Goal: Task Accomplishment & Management: Manage account settings

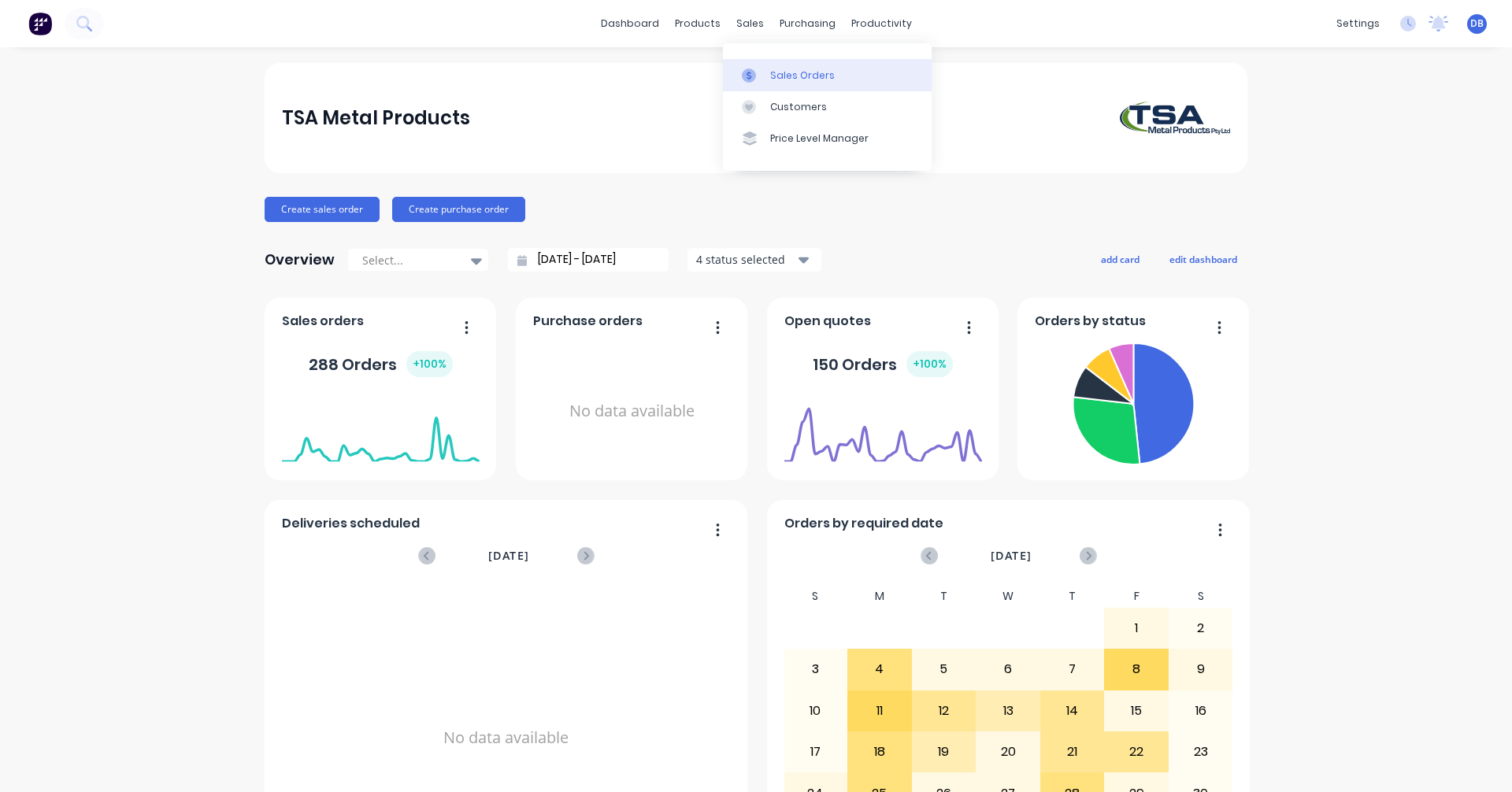
click at [782, 78] on div "Sales Orders" at bounding box center [802, 75] width 64 height 15
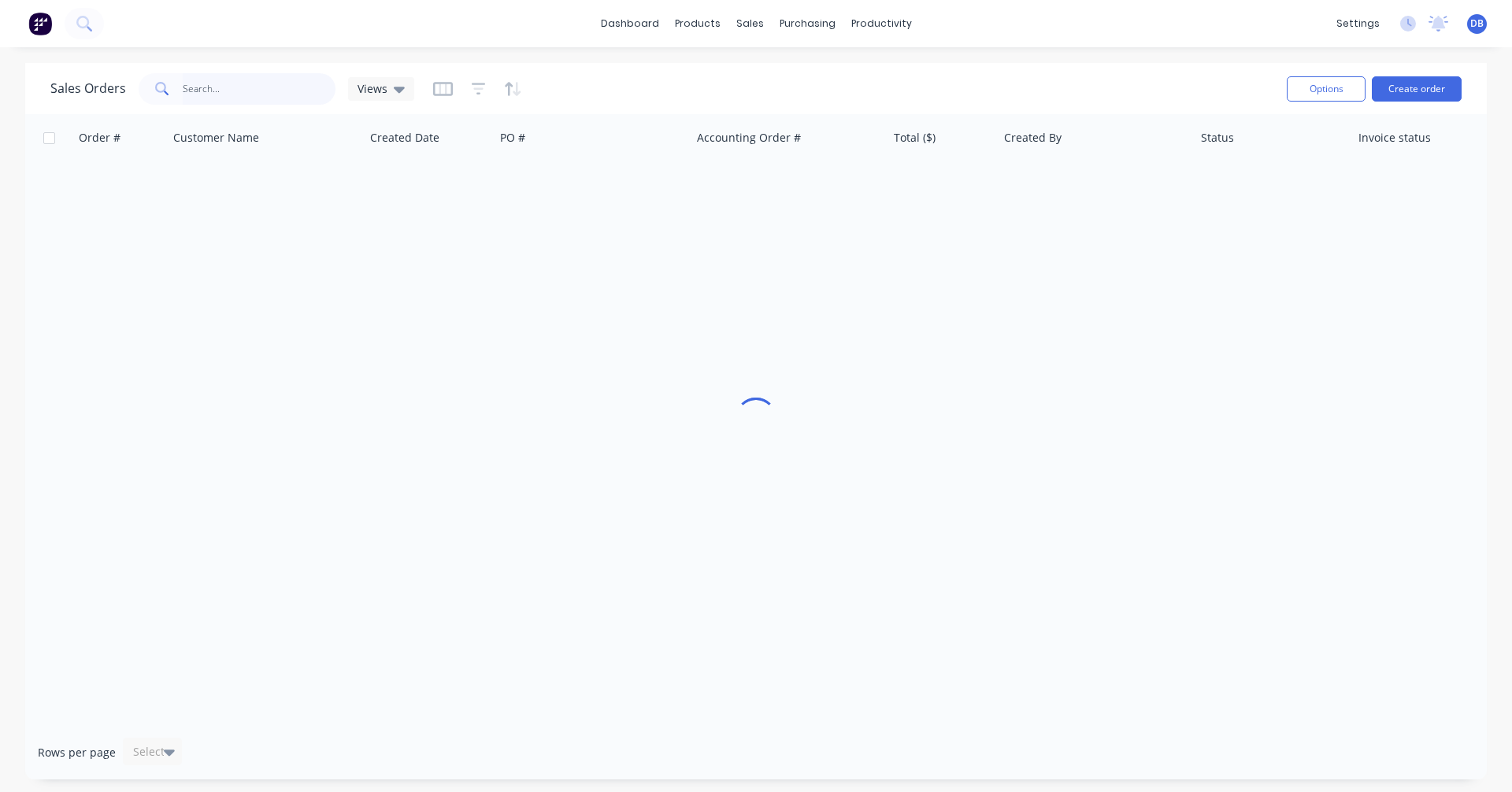
click at [239, 91] on input "text" at bounding box center [259, 88] width 153 height 32
drag, startPoint x: 224, startPoint y: 87, endPoint x: 144, endPoint y: 93, distance: 80.2
click at [144, 93] on div "98337" at bounding box center [237, 88] width 197 height 32
type input "98511"
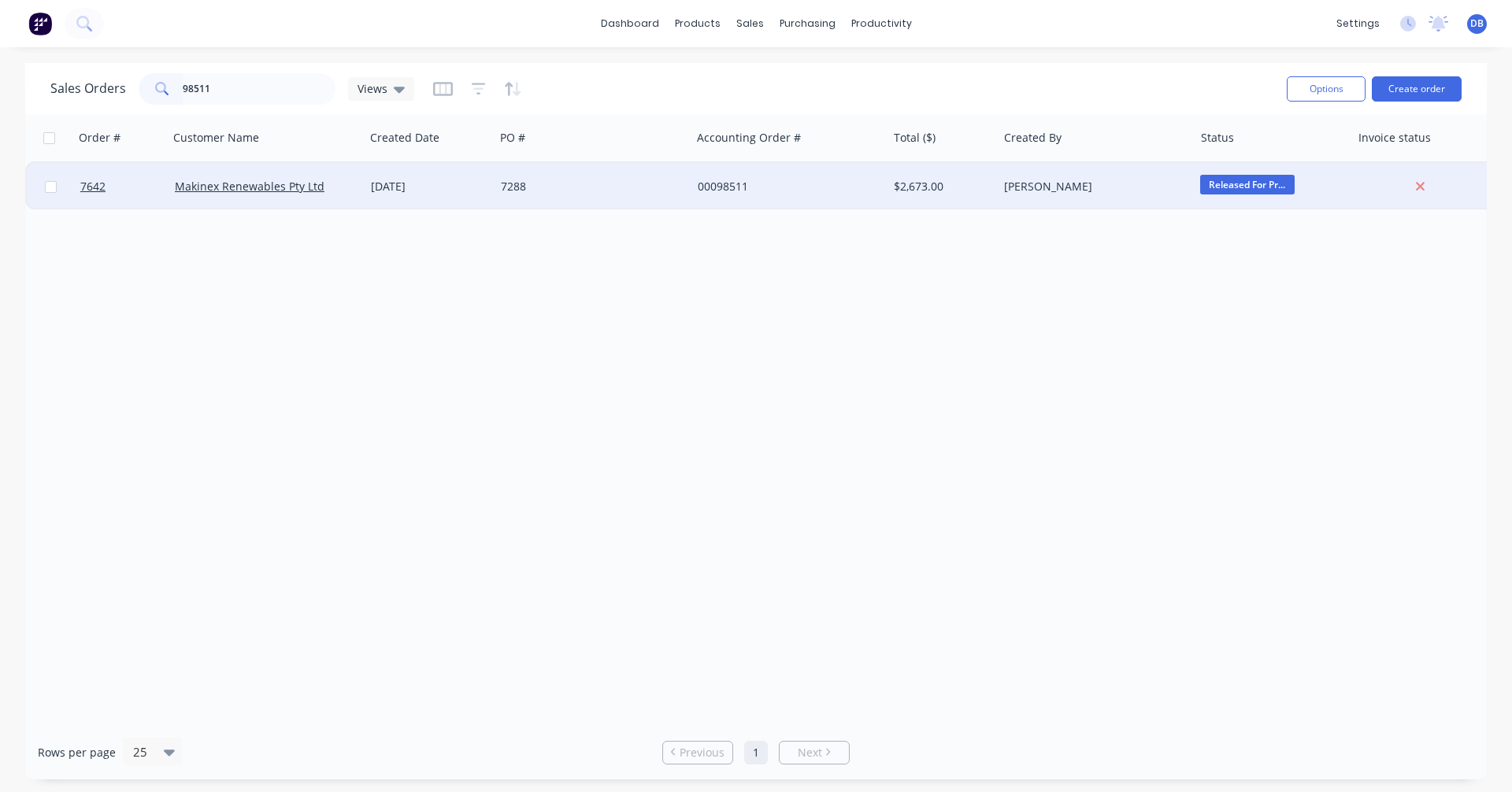
click at [421, 188] on div "[DATE]" at bounding box center [429, 187] width 117 height 15
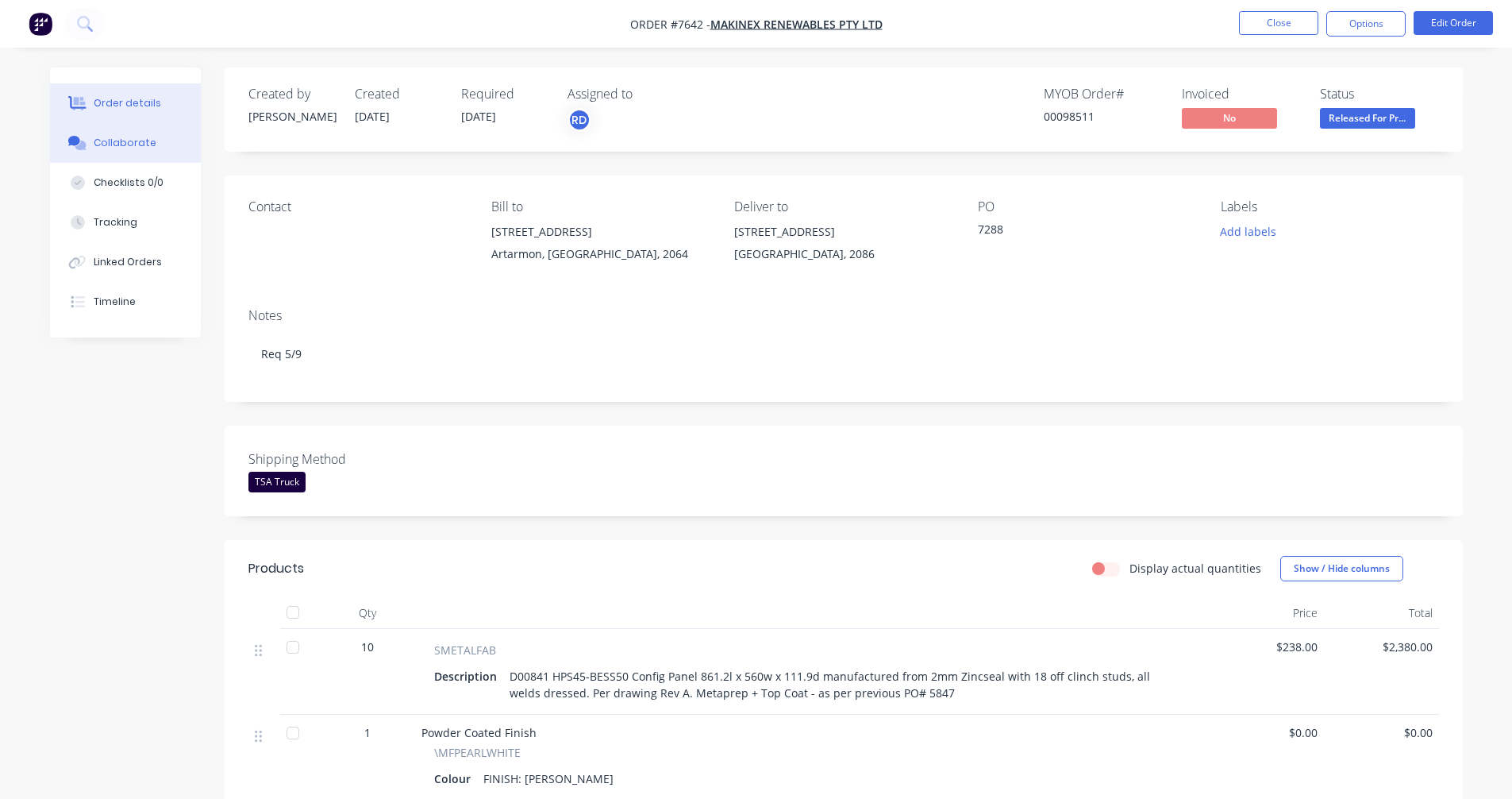
click at [127, 149] on div "Collaborate" at bounding box center [124, 143] width 63 height 15
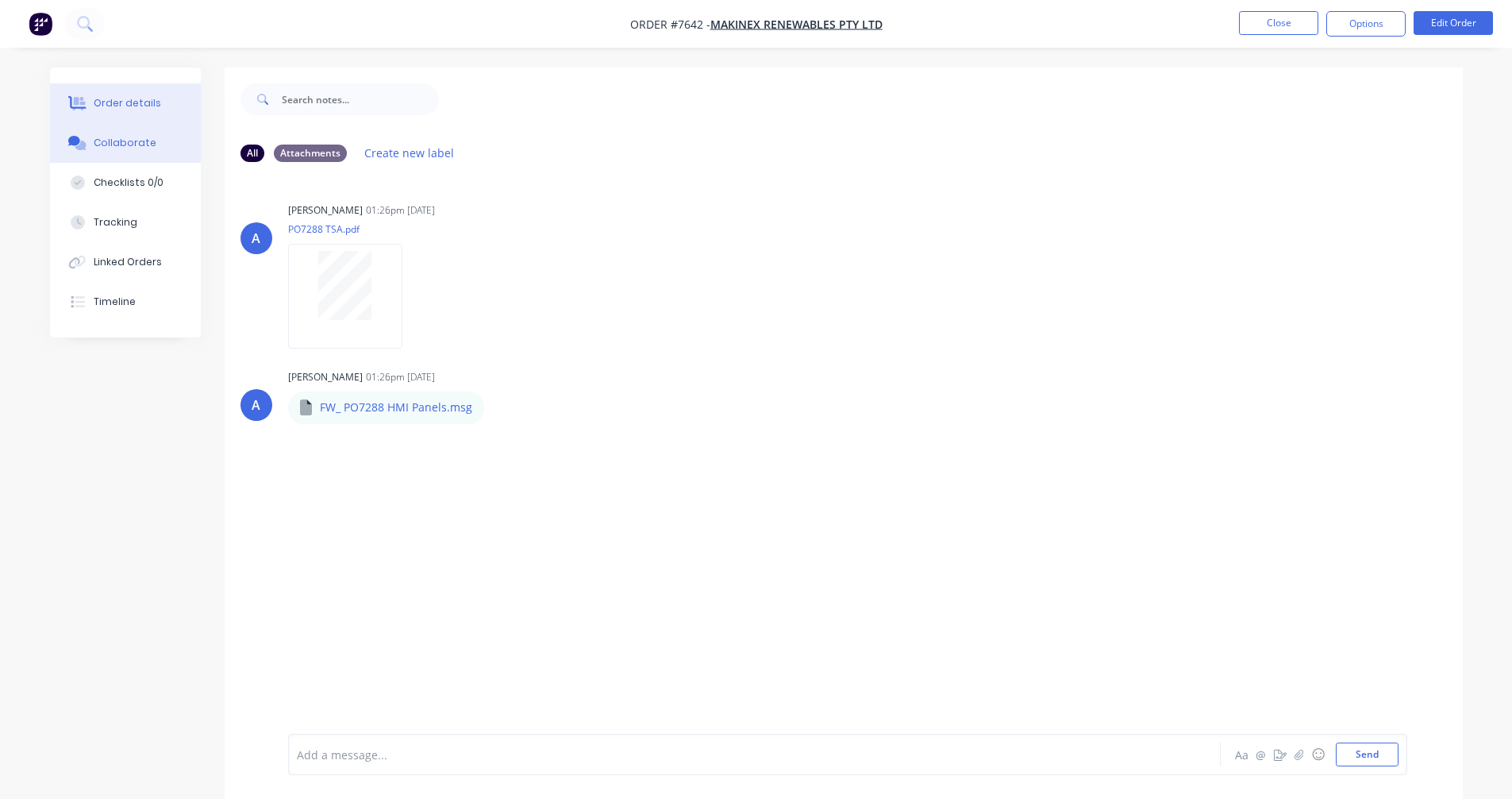
click at [148, 106] on div "Order details" at bounding box center [127, 103] width 67 height 15
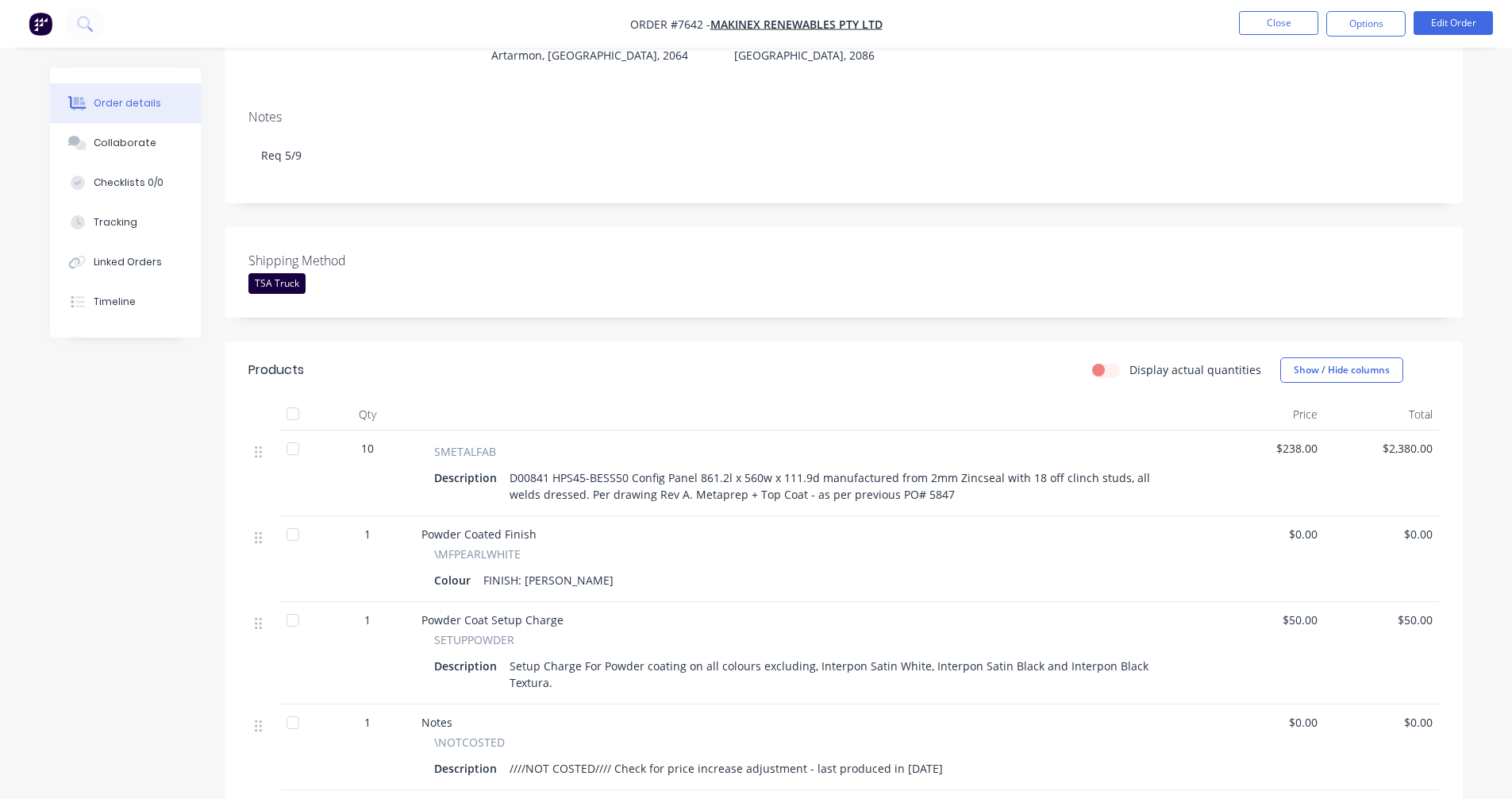
scroll to position [238, 0]
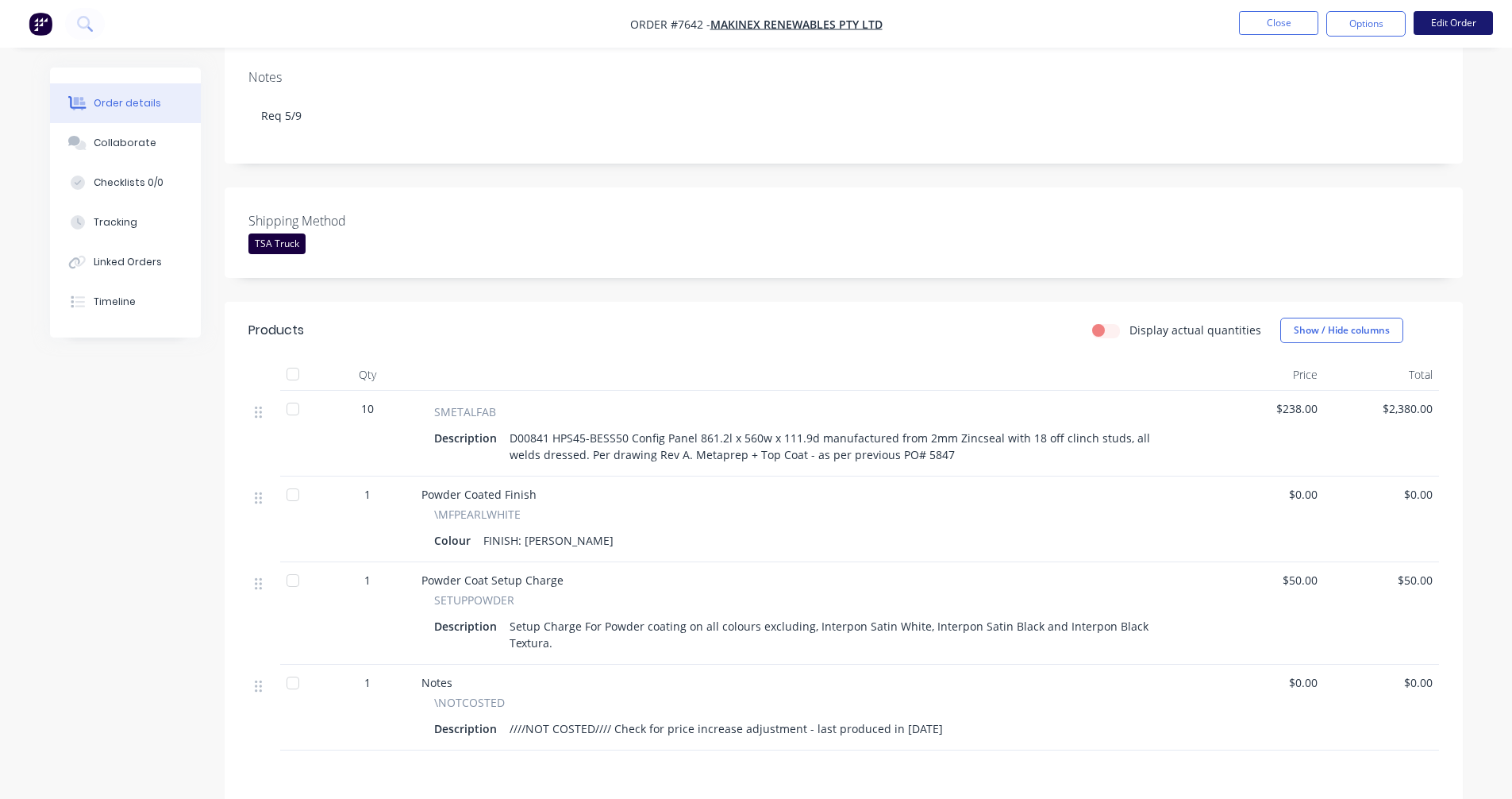
click at [1455, 22] on button "Edit Order" at bounding box center [1453, 23] width 79 height 24
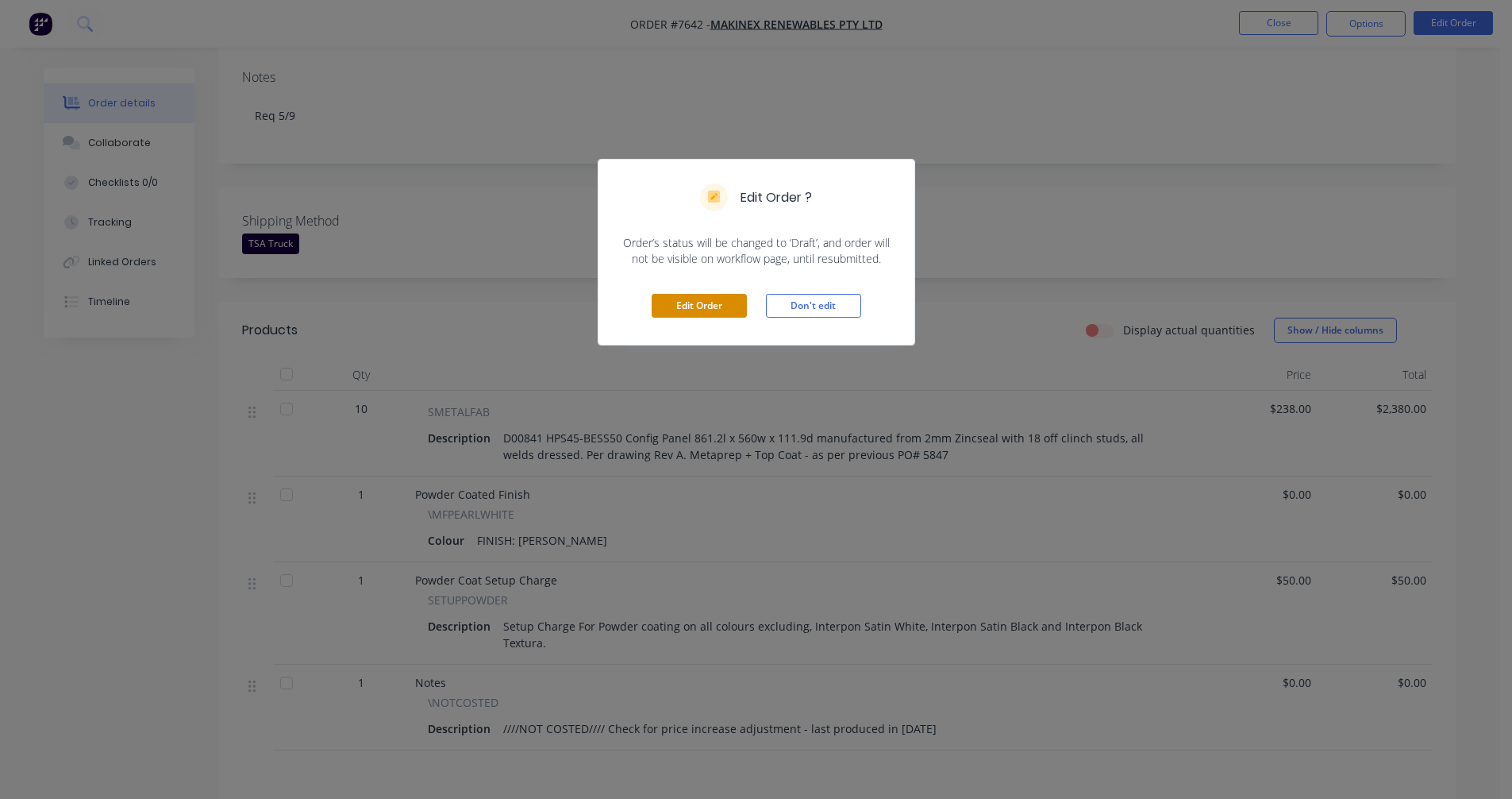
click at [709, 307] on button "Edit Order" at bounding box center [699, 306] width 95 height 24
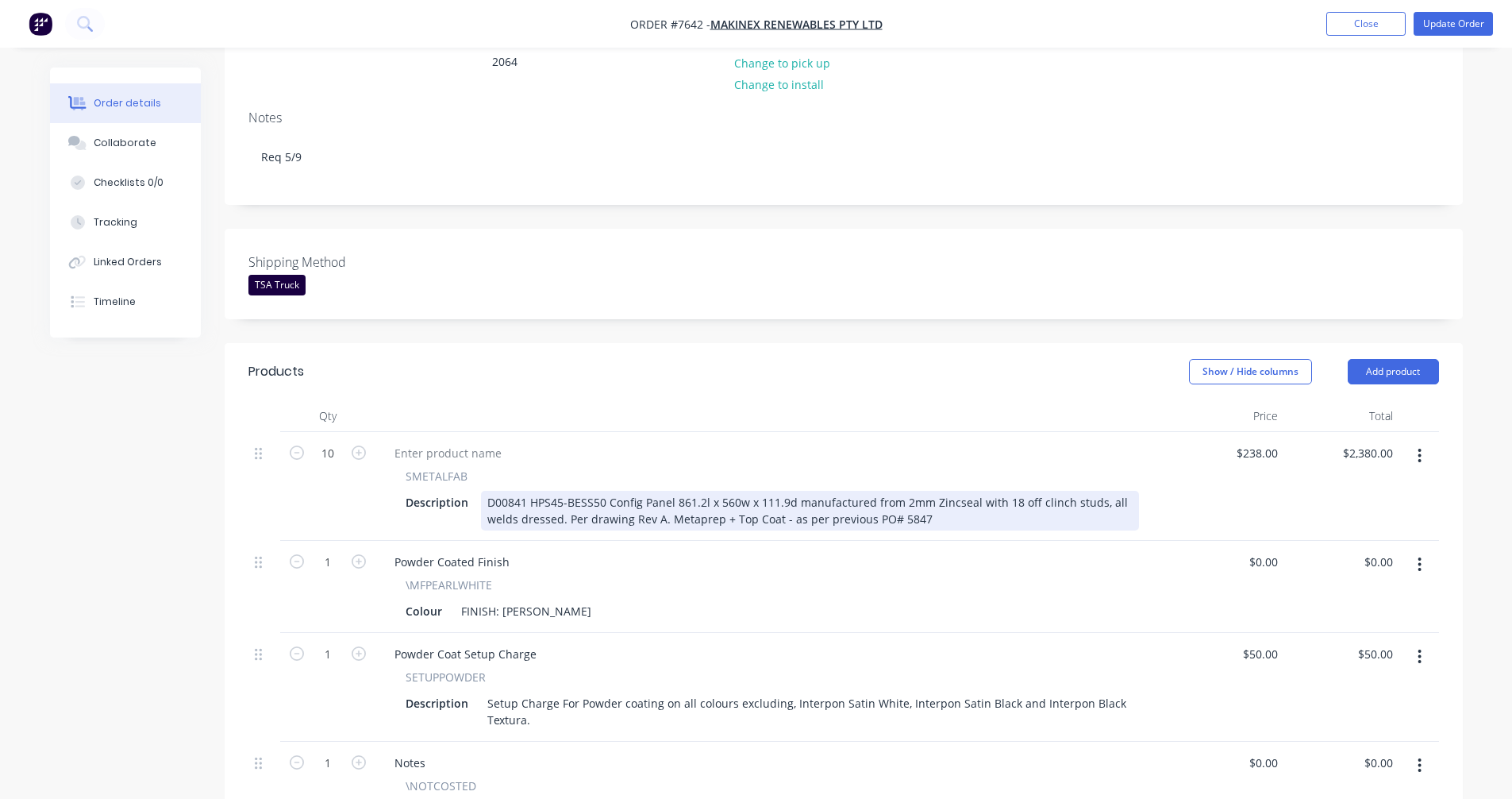
click at [972, 491] on div "D00841 HPS45-BESS50 Config Panel 861.2l x 560w x 111.9d manufactured from 2mm Z…" at bounding box center [810, 510] width 658 height 40
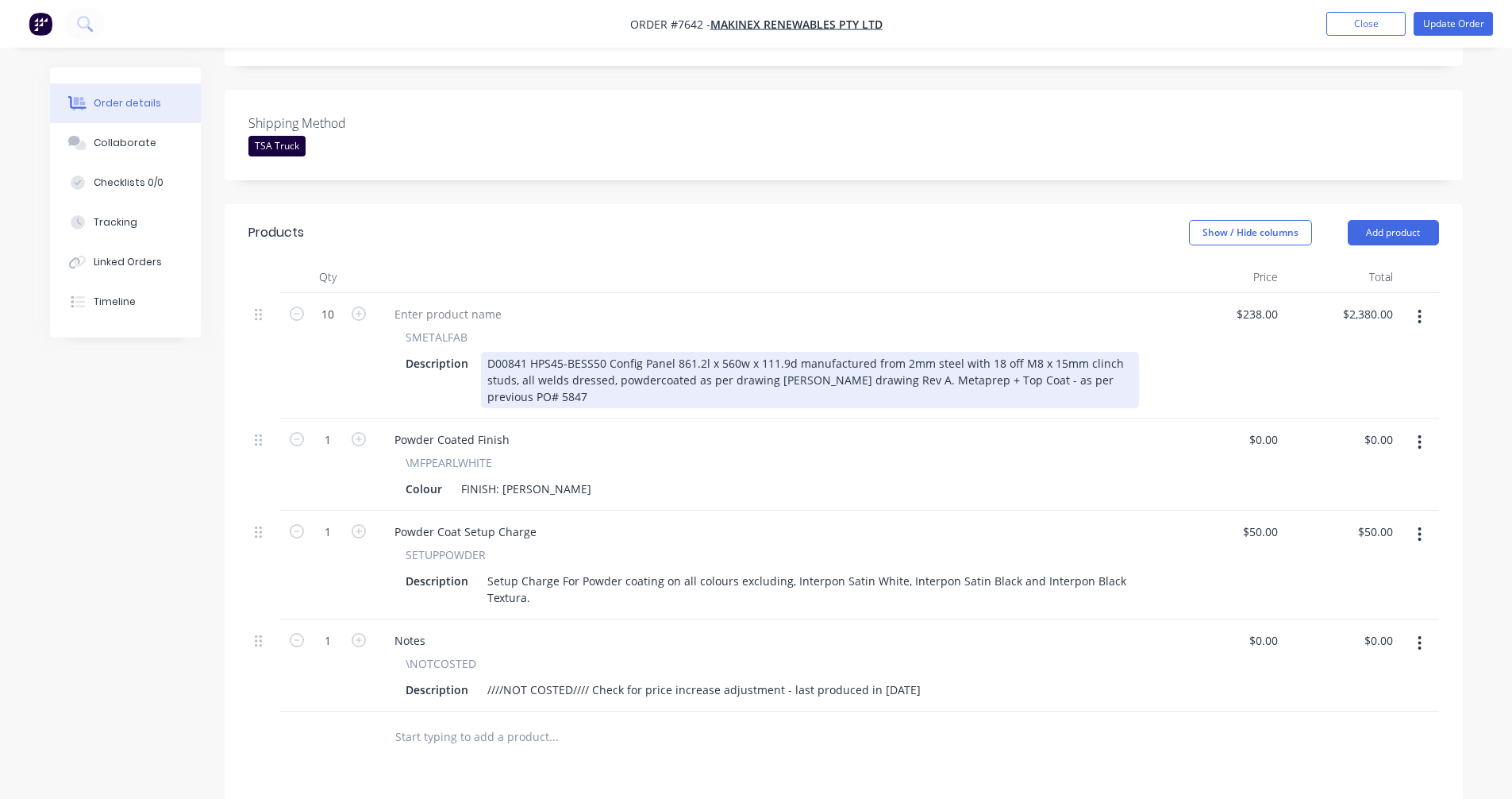
scroll to position [477, 0]
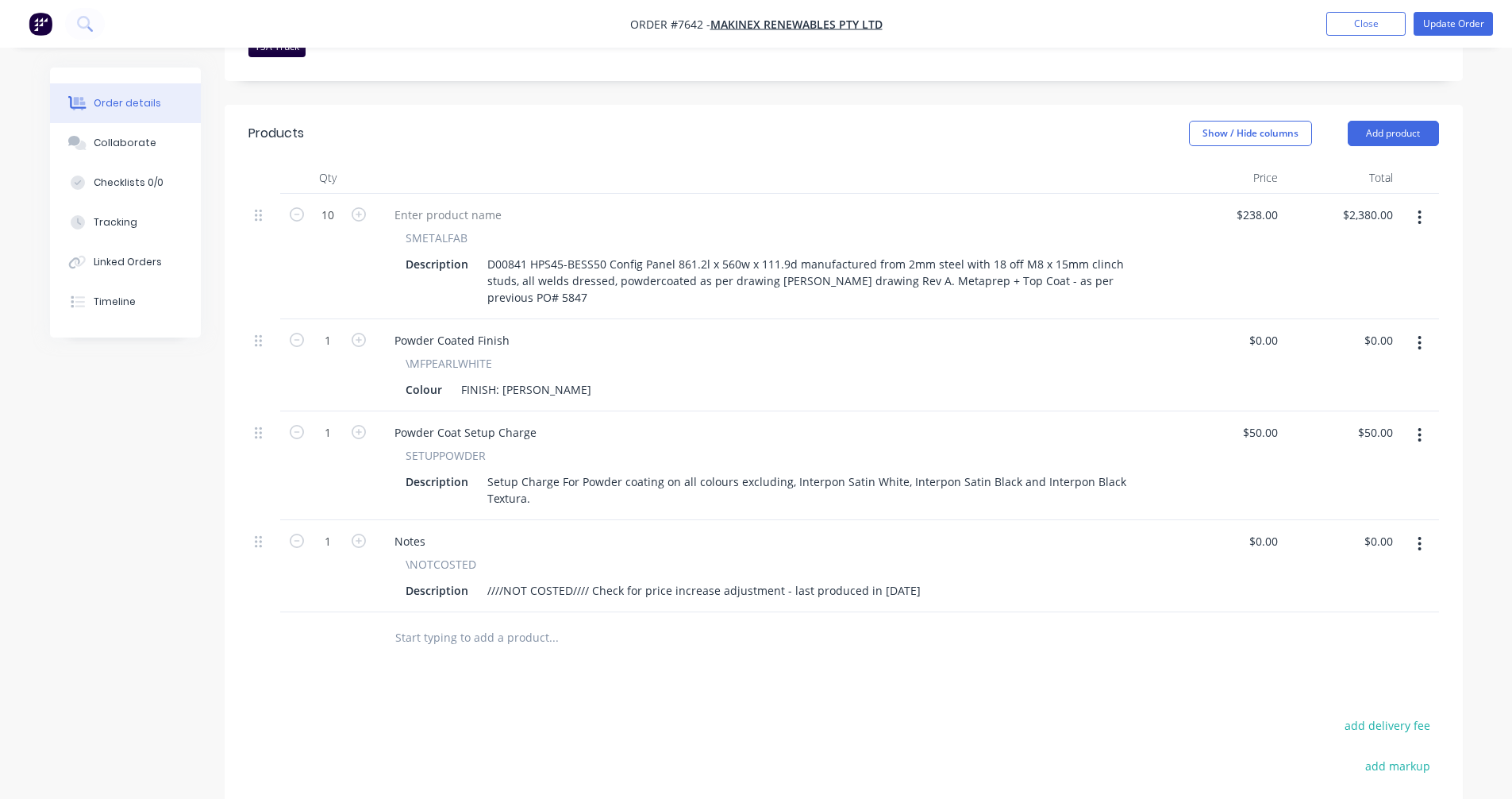
click at [1421, 334] on icon "button" at bounding box center [1420, 343] width 4 height 17
click at [1317, 373] on div "Edit" at bounding box center [1363, 384] width 123 height 23
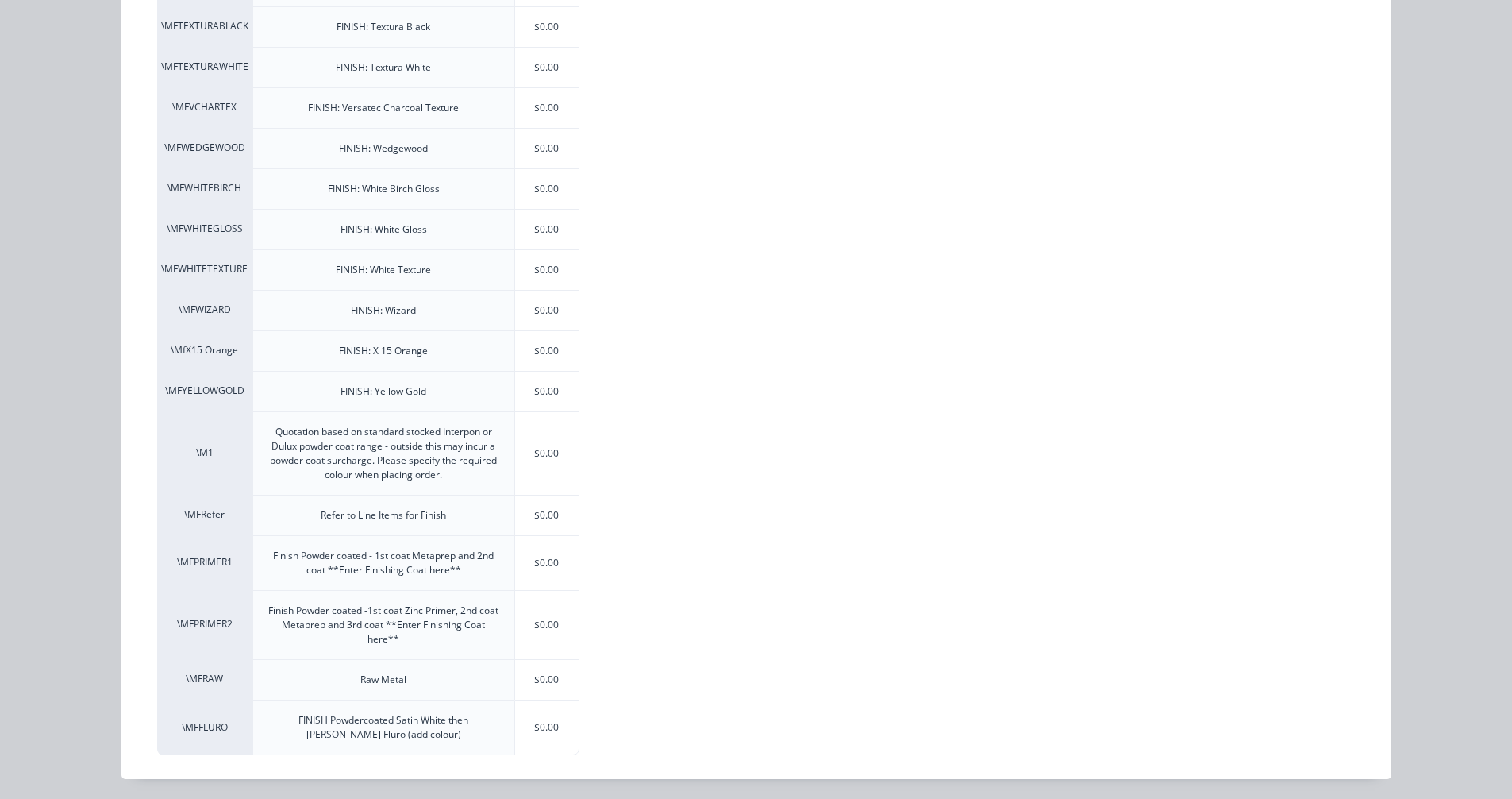
scroll to position [3396, 0]
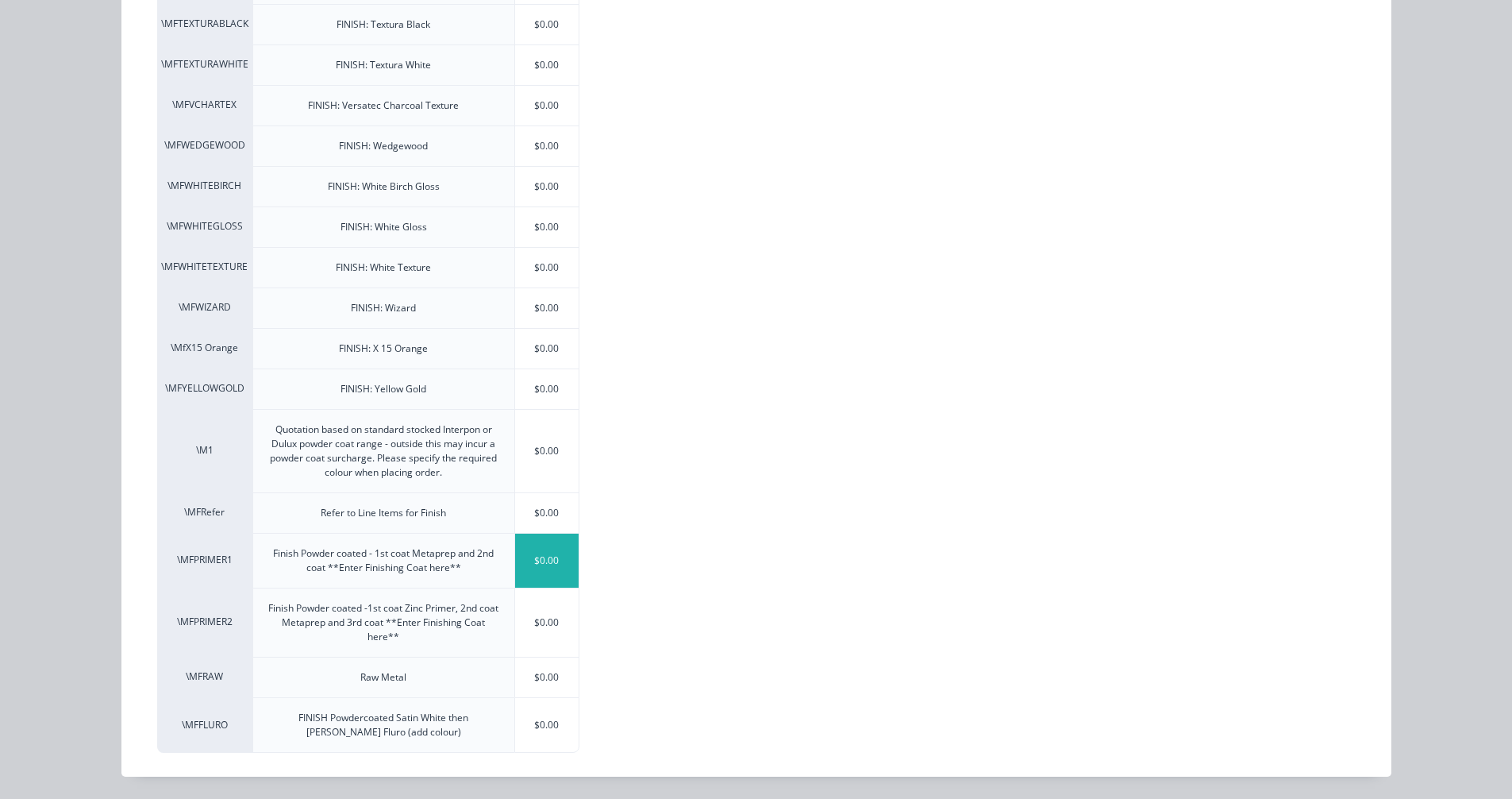
click at [539, 563] on div "$0.00" at bounding box center [547, 561] width 64 height 54
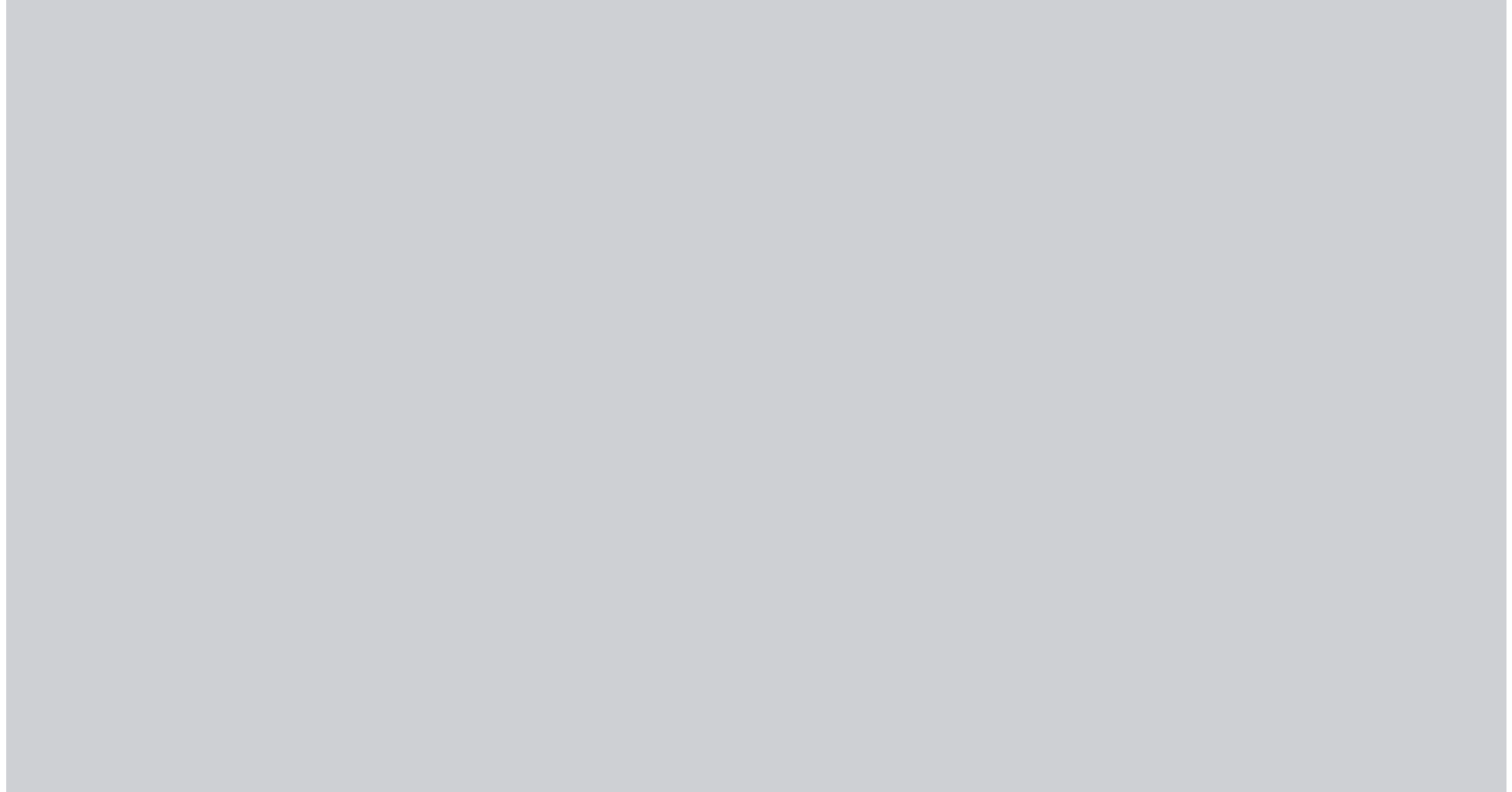
scroll to position [0, 0]
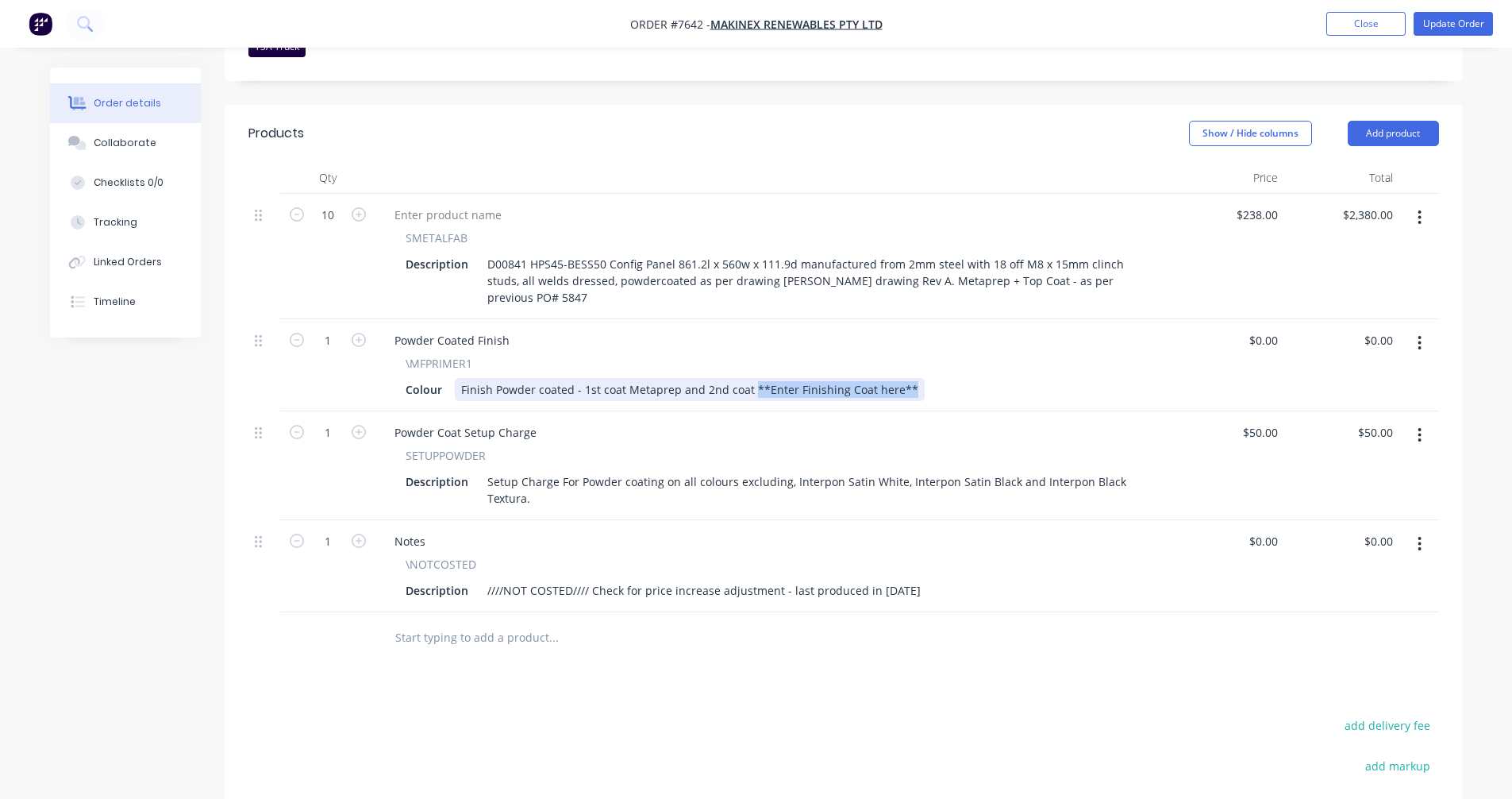
drag, startPoint x: 905, startPoint y: 367, endPoint x: 750, endPoint y: 358, distance: 155.3
click at [750, 378] on div "Finish Powder coated - 1st coat Metaprep and 2nd coat **Enter Finishing Coat he…" at bounding box center [690, 390] width 470 height 23
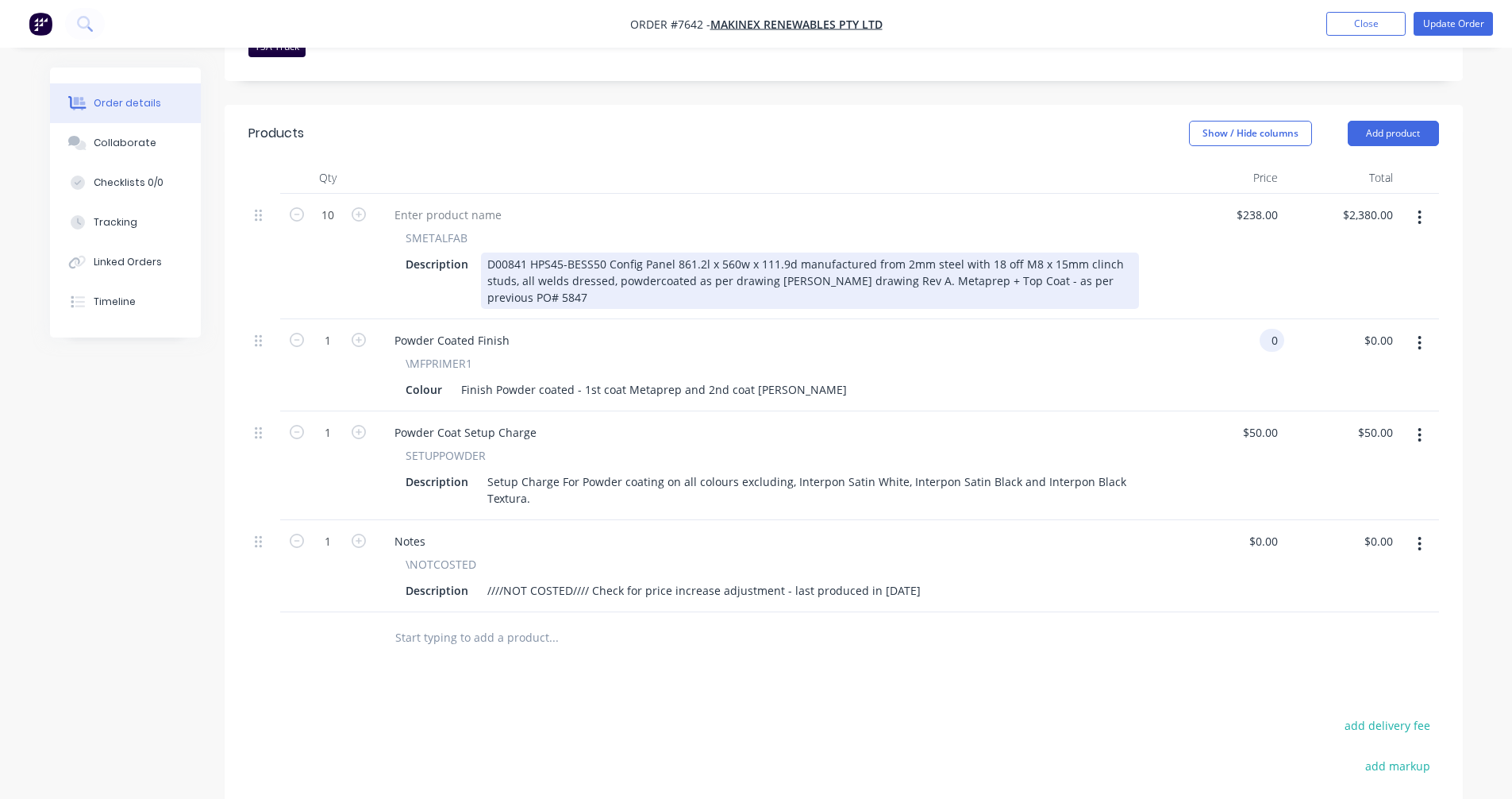
type input "$0.00"
drag, startPoint x: 1045, startPoint y: 260, endPoint x: 899, endPoint y: 260, distance: 146.0
click at [899, 260] on div "D00841 HPS45-BESS50 Config Panel 861.2l x 560w x 111.9d manufactured from 2mm s…" at bounding box center [810, 280] width 658 height 56
click at [908, 261] on div "D00841 HPS45-BESS50 Config Panel 861.2l x 560w x 111.9d manufactured from 2mm s…" at bounding box center [810, 280] width 658 height 56
drag, startPoint x: 800, startPoint y: 257, endPoint x: 1048, endPoint y: 263, distance: 248.1
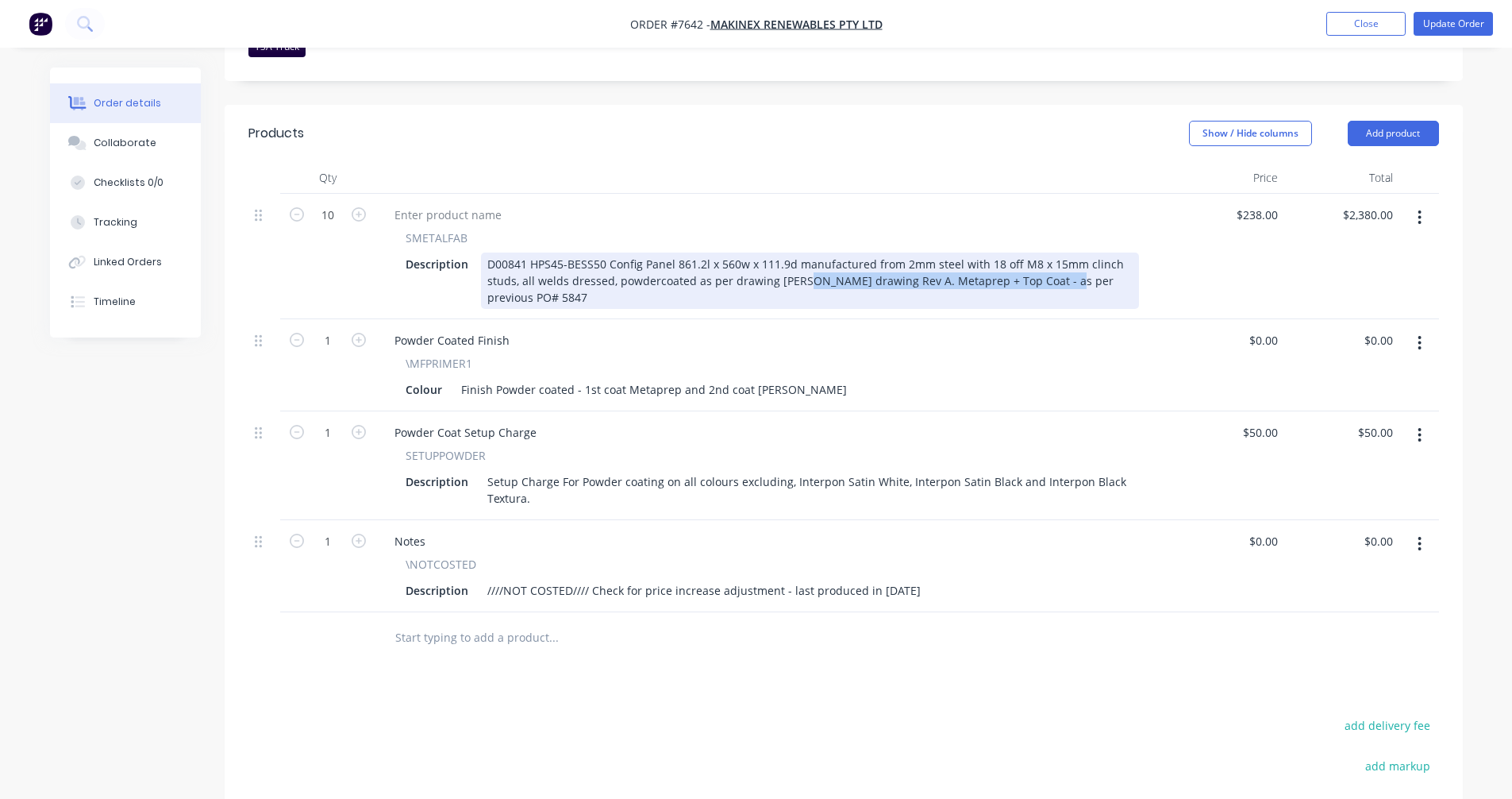
click at [1048, 263] on div "D00841 HPS45-BESS50 Config Panel 861.2l x 560w x 111.9d manufactured from 2mm s…" at bounding box center [810, 280] width 658 height 56
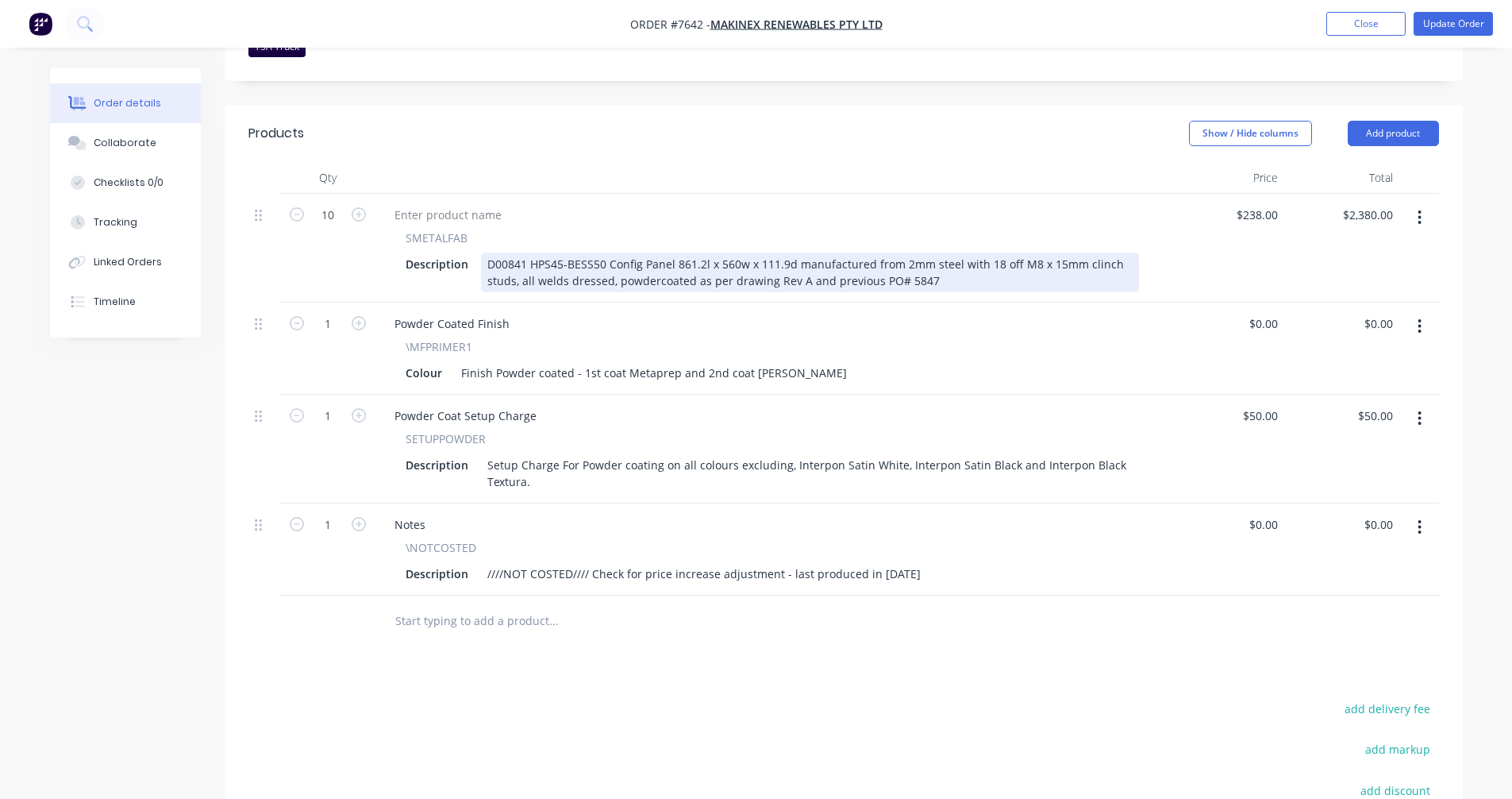
click at [958, 252] on div "D00841 HPS45-BESS50 Config Panel 861.2l x 560w x 111.9d manufactured from 2mm s…" at bounding box center [810, 272] width 658 height 40
click at [1003, 252] on div "D00841 HPS45-BESS50 Config Panel 861.2l x 560w x 111.9d manufactured from 2mm s…" at bounding box center [810, 272] width 658 height 40
type input "$253.30"
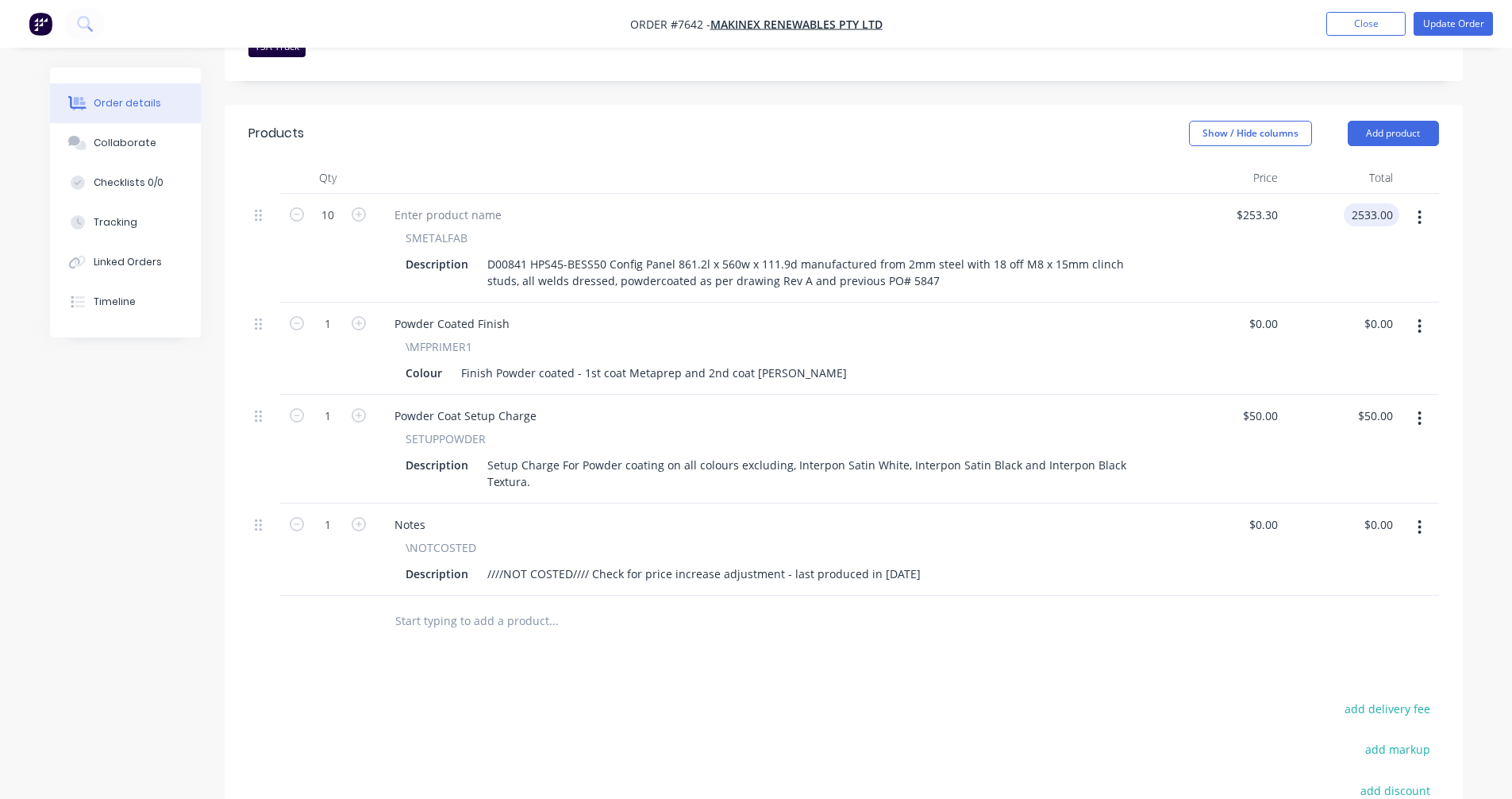
type input "$2,533.00"
click at [1415, 513] on button "button" at bounding box center [1419, 527] width 37 height 29
click at [1330, 653] on div "Delete" at bounding box center [1363, 664] width 123 height 23
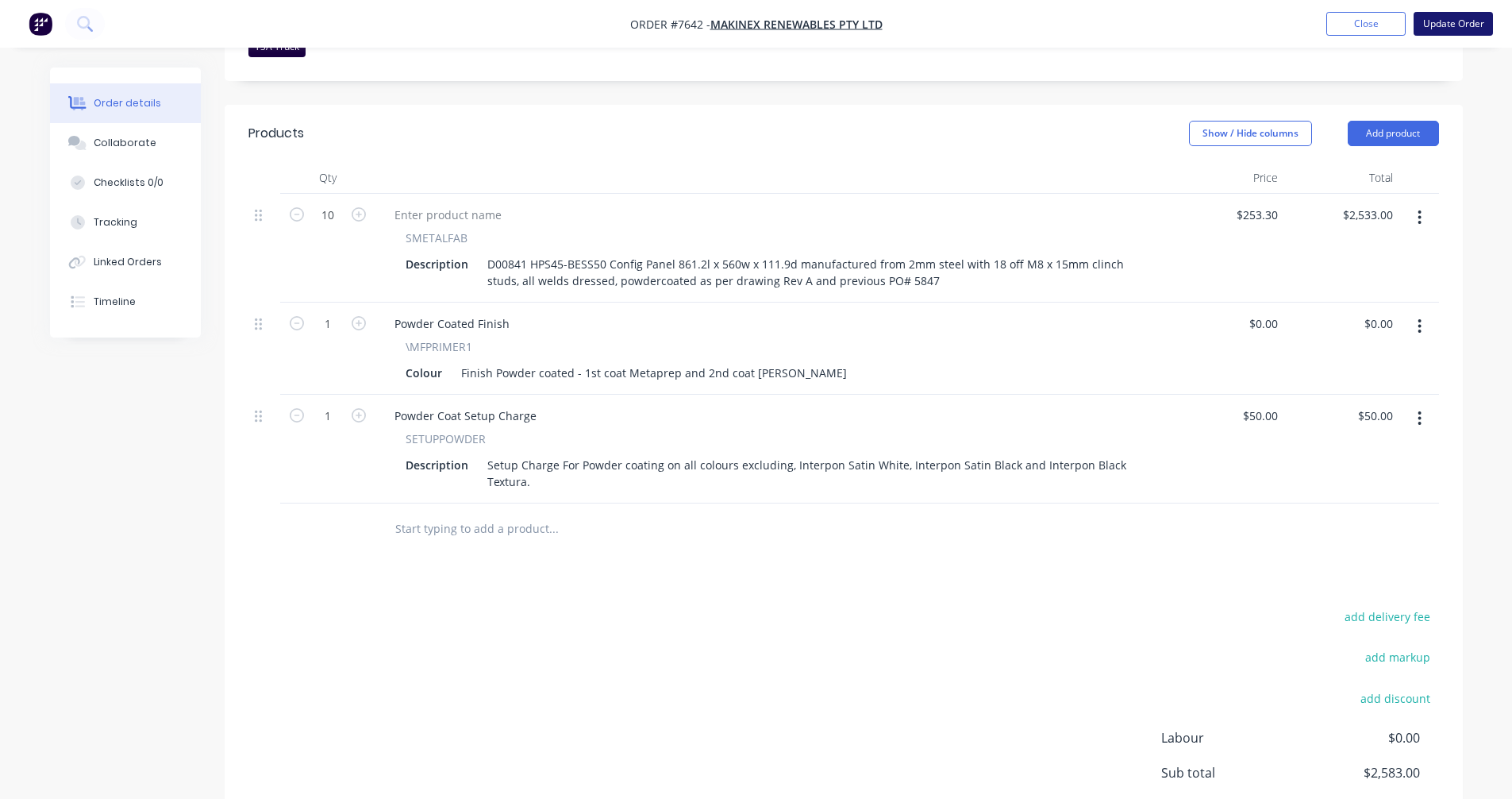
click at [1463, 18] on button "Update Order" at bounding box center [1453, 24] width 79 height 24
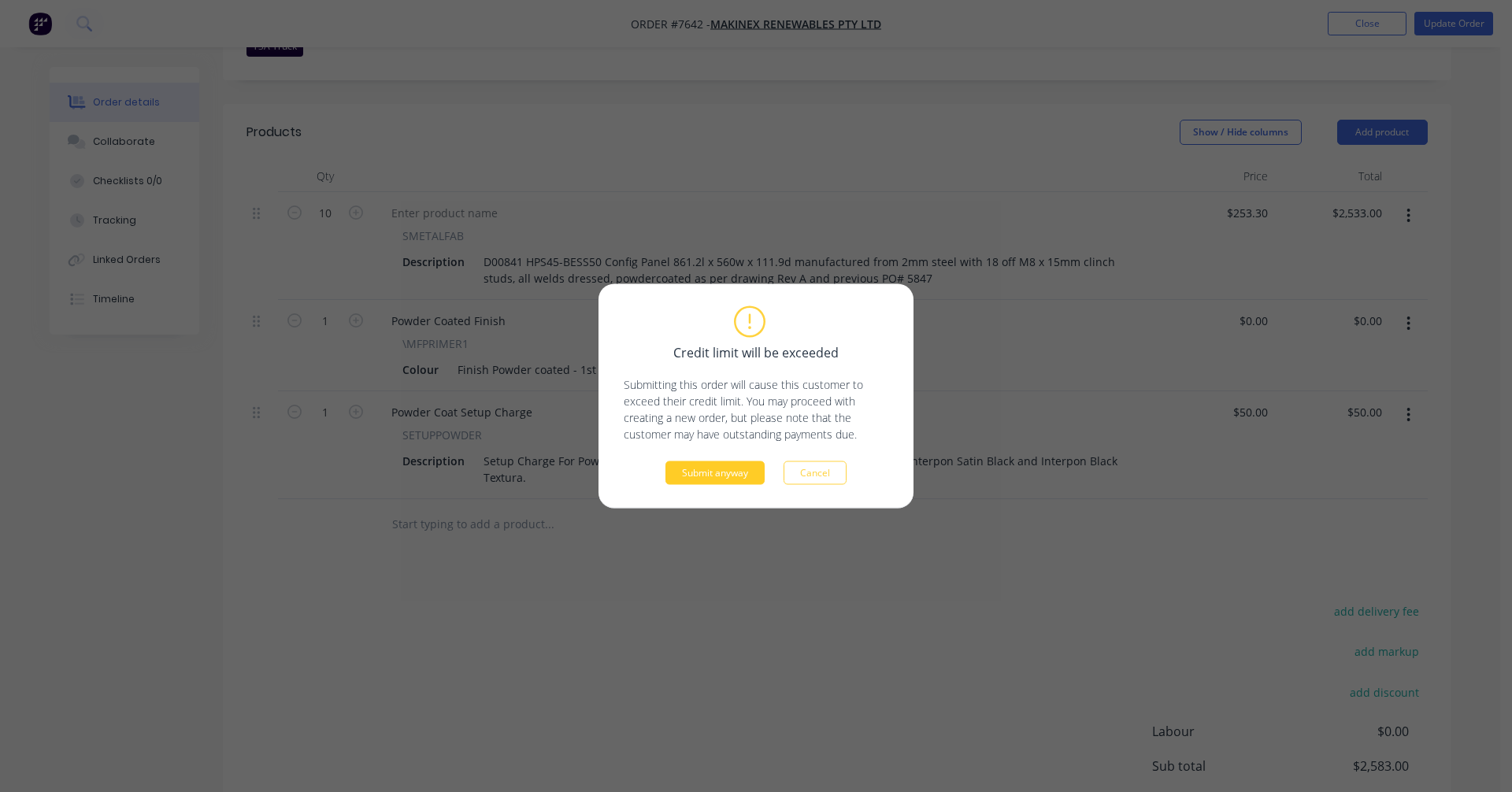
click at [714, 466] on button "Submit anyway" at bounding box center [715, 473] width 99 height 24
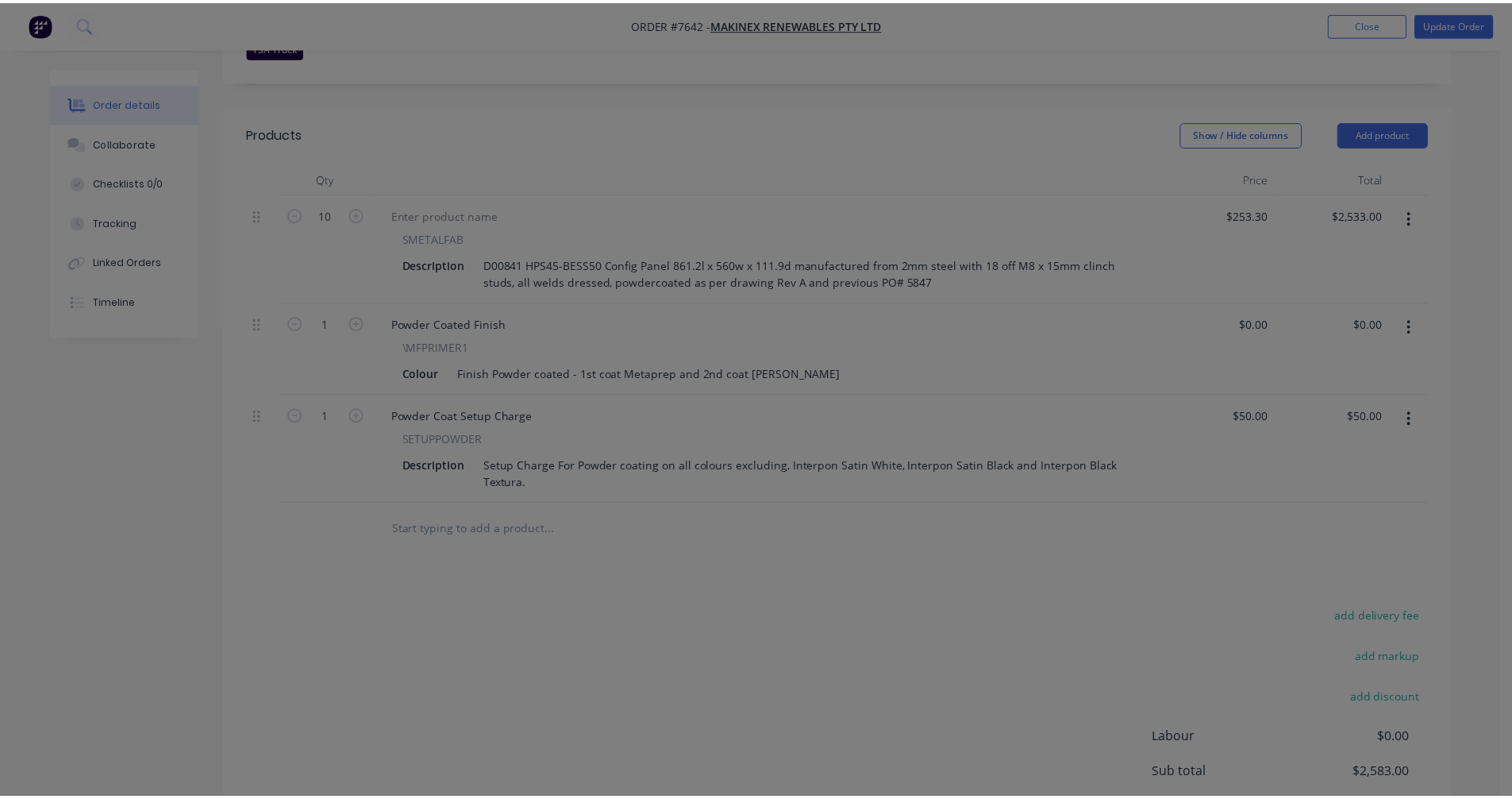
scroll to position [354, 0]
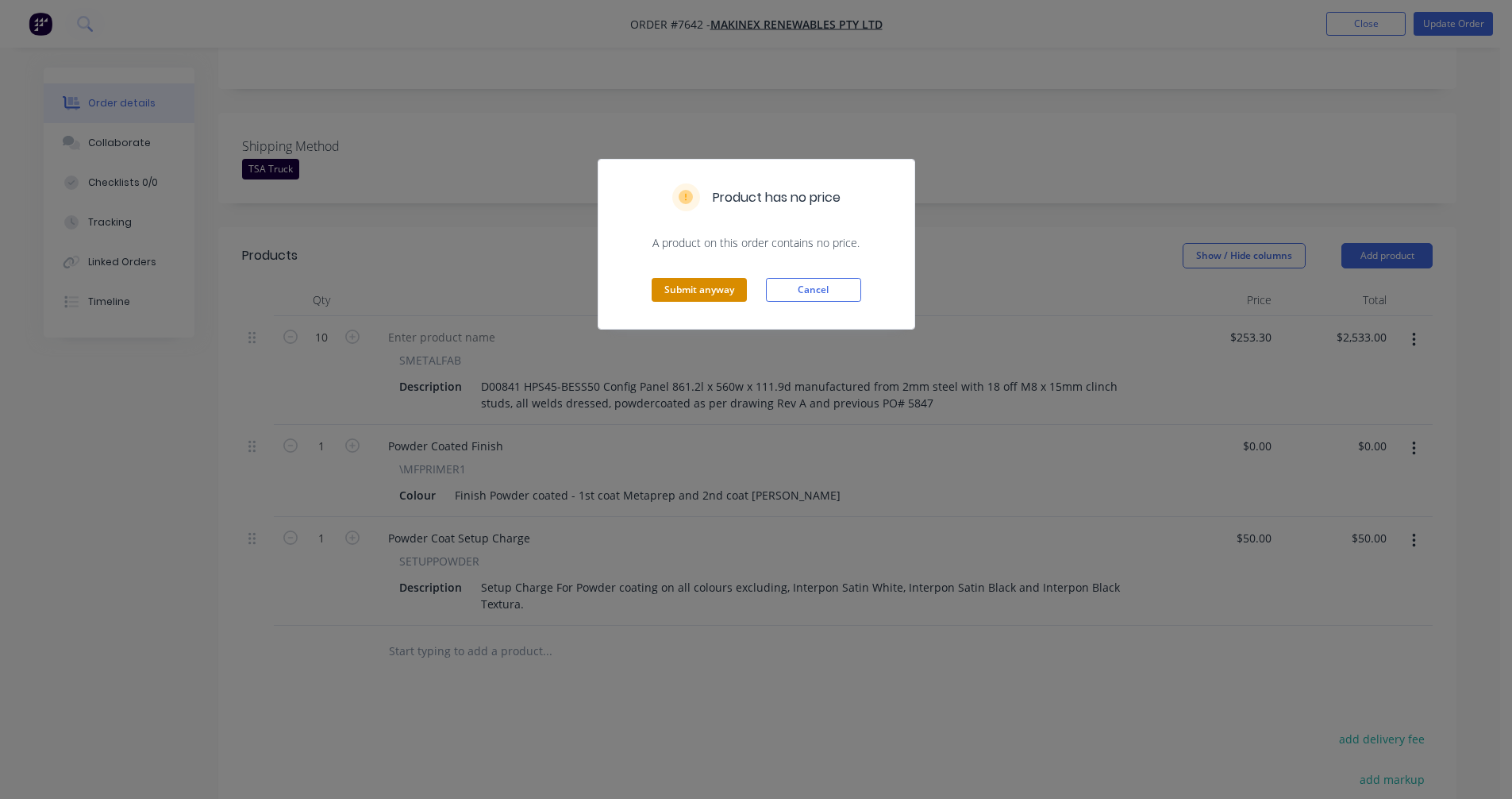
click at [687, 294] on button "Submit anyway" at bounding box center [699, 290] width 95 height 24
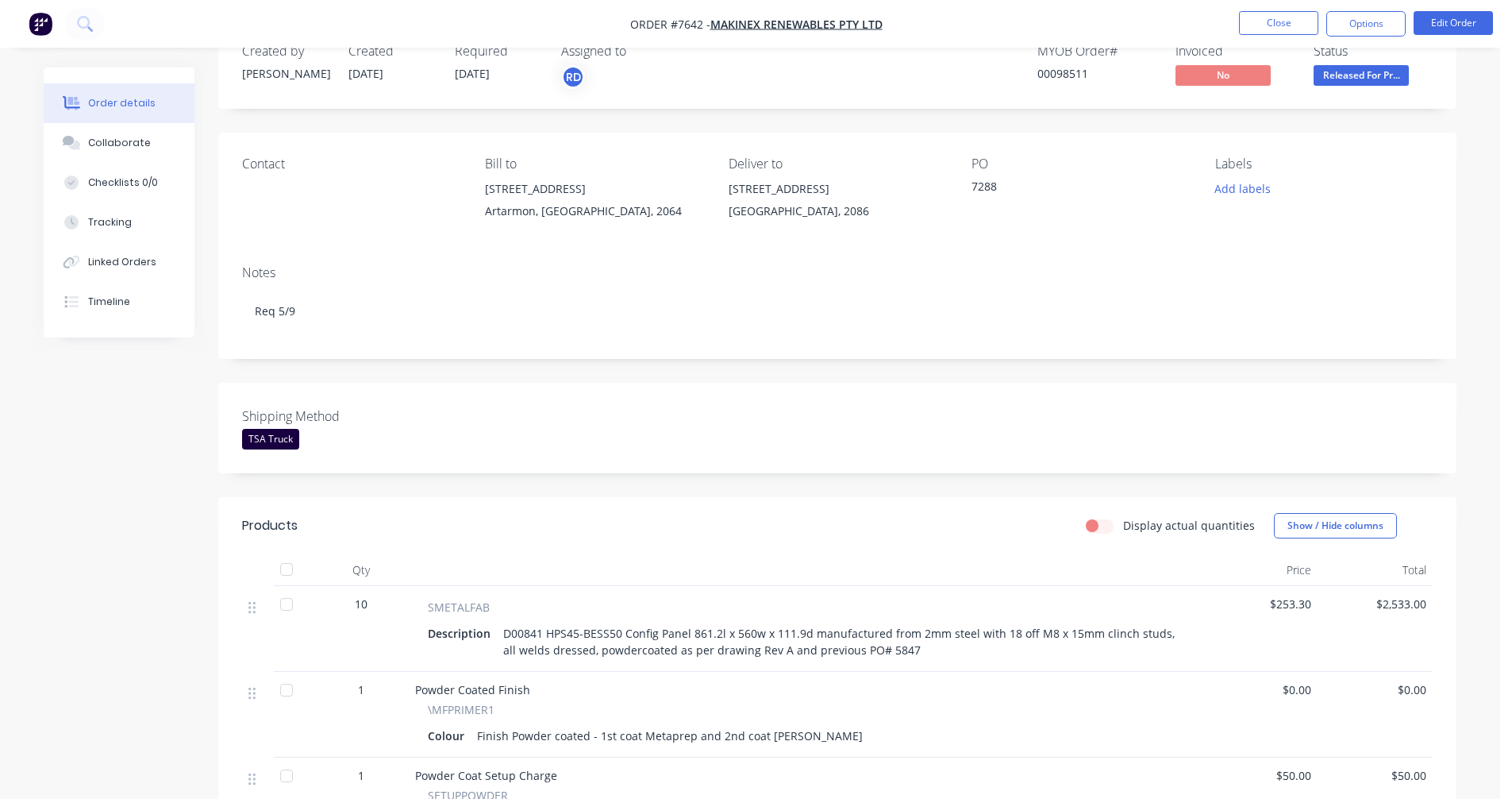
scroll to position [0, 0]
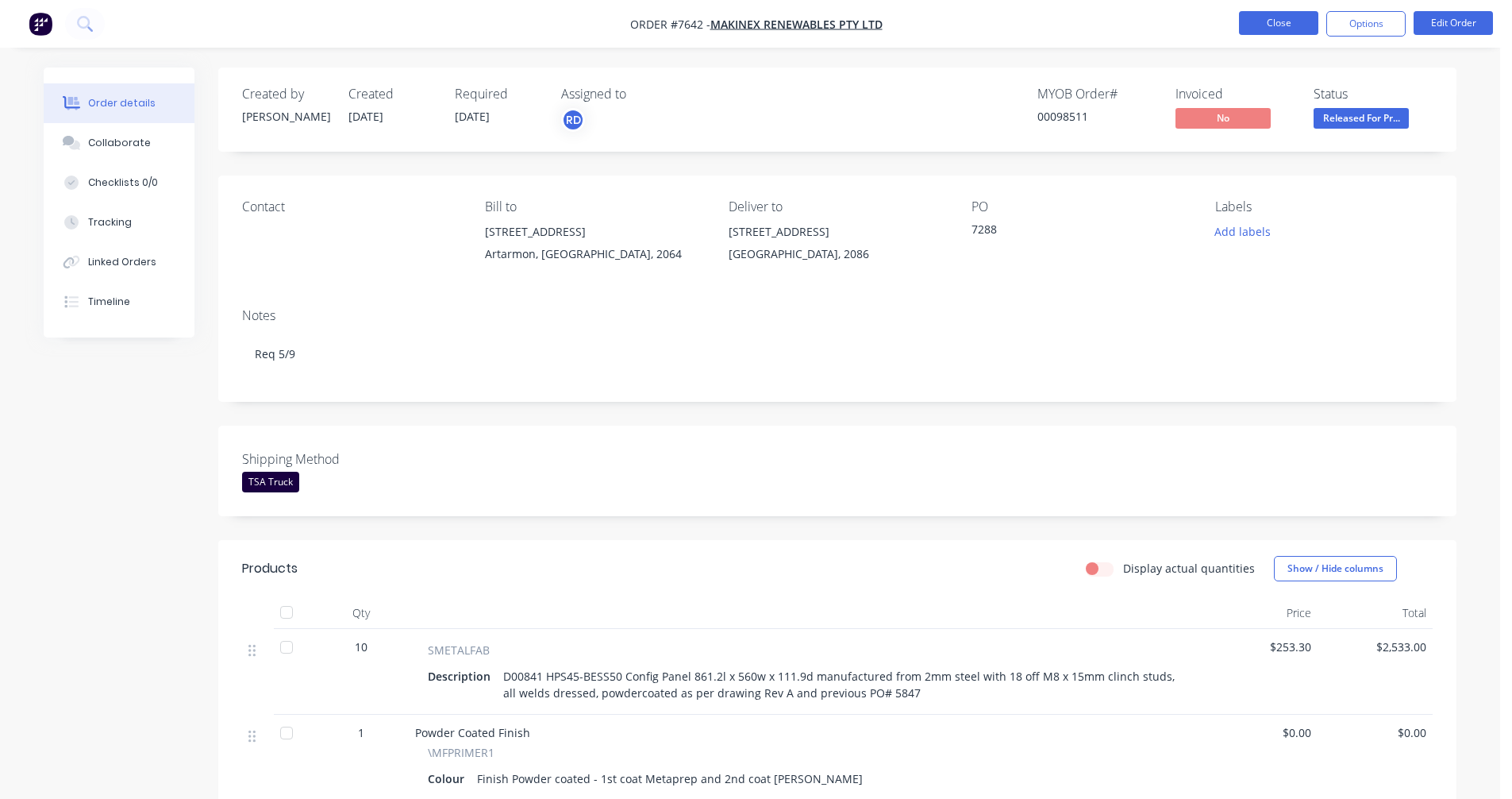
click at [1275, 21] on button "Close" at bounding box center [1279, 23] width 79 height 24
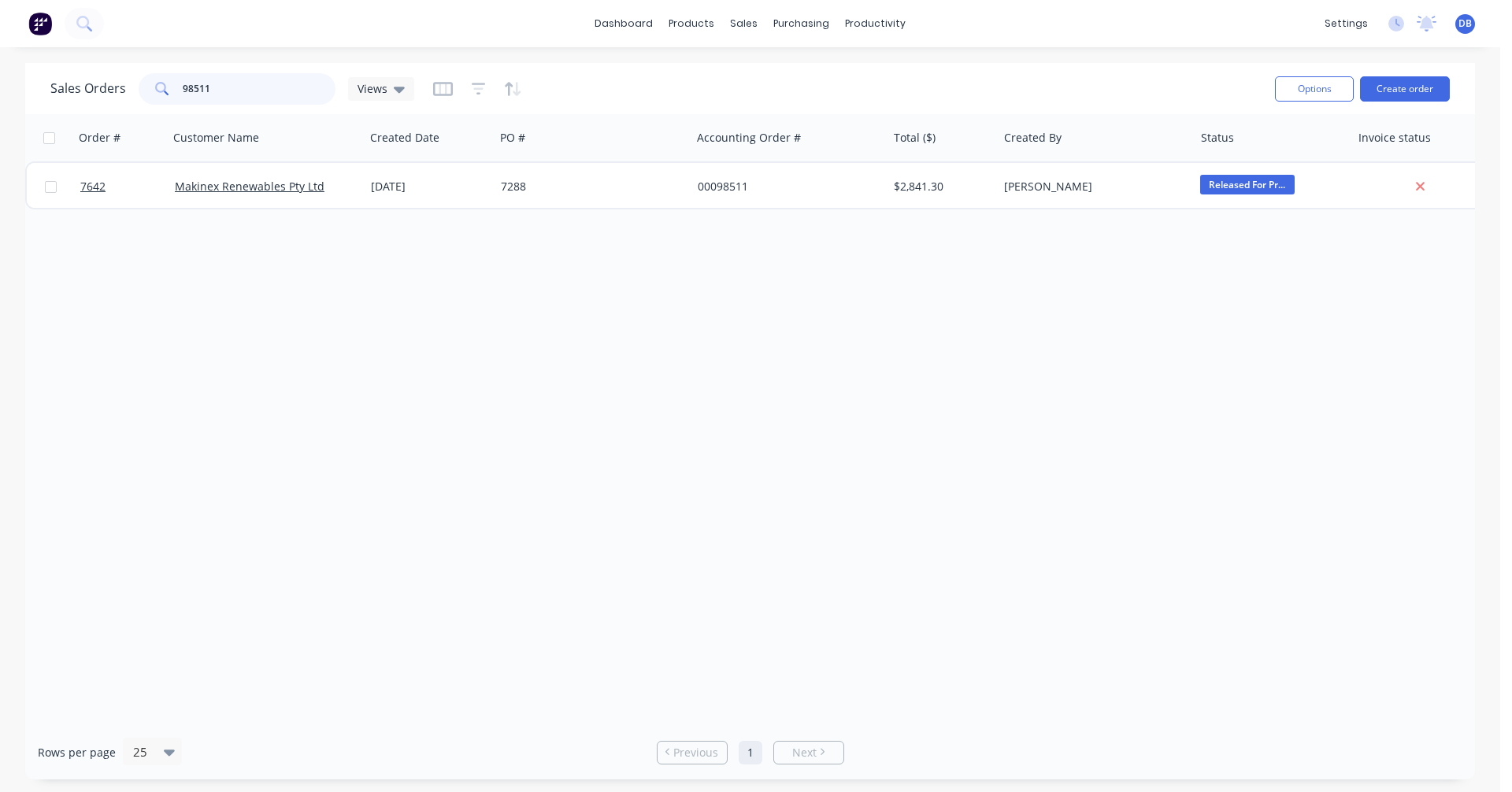
drag, startPoint x: 224, startPoint y: 89, endPoint x: 156, endPoint y: 89, distance: 68.0
click at [156, 89] on div "98511" at bounding box center [237, 88] width 197 height 32
type input "96604"
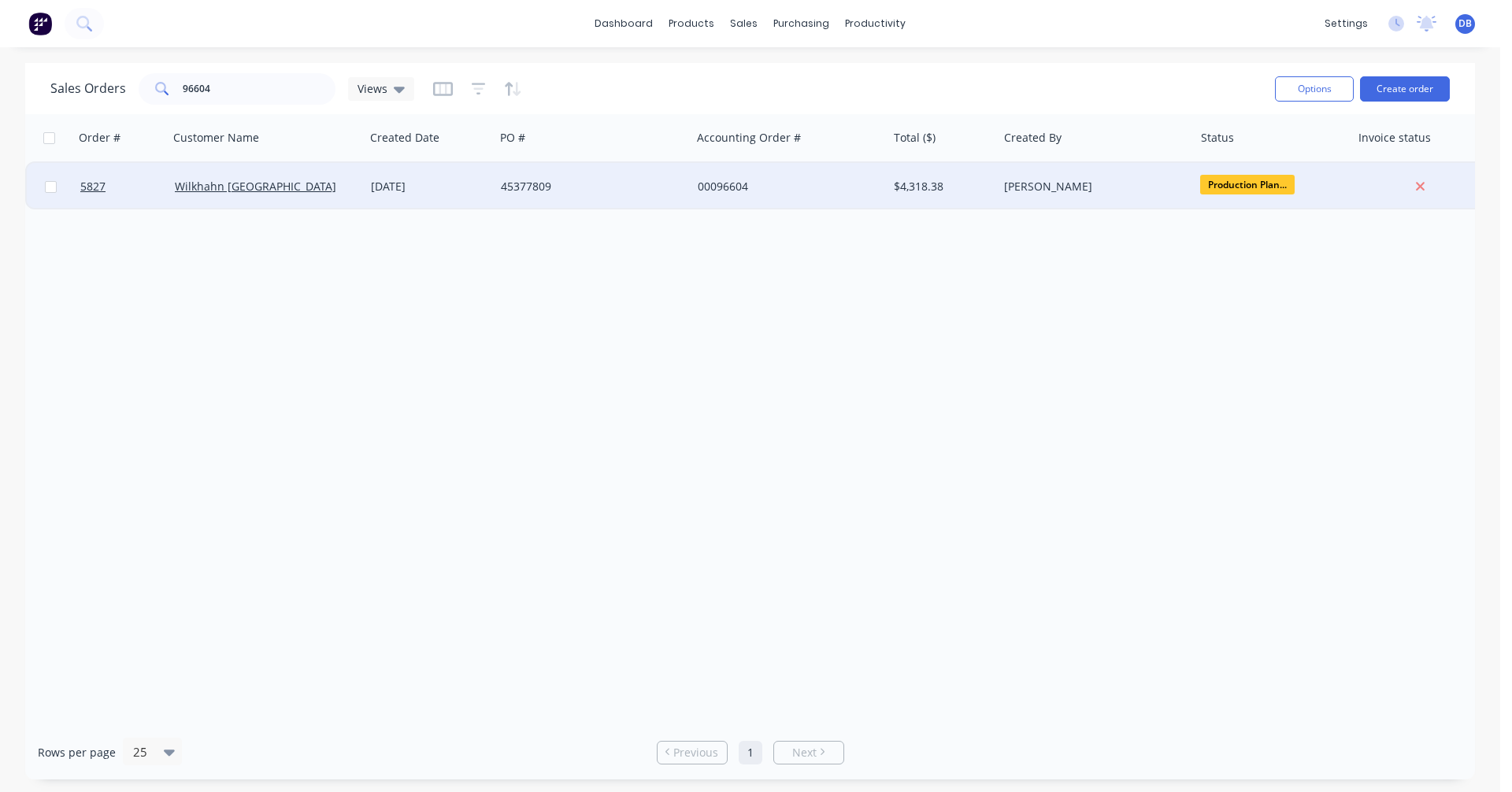
click at [499, 182] on div "45377809" at bounding box center [592, 186] width 196 height 47
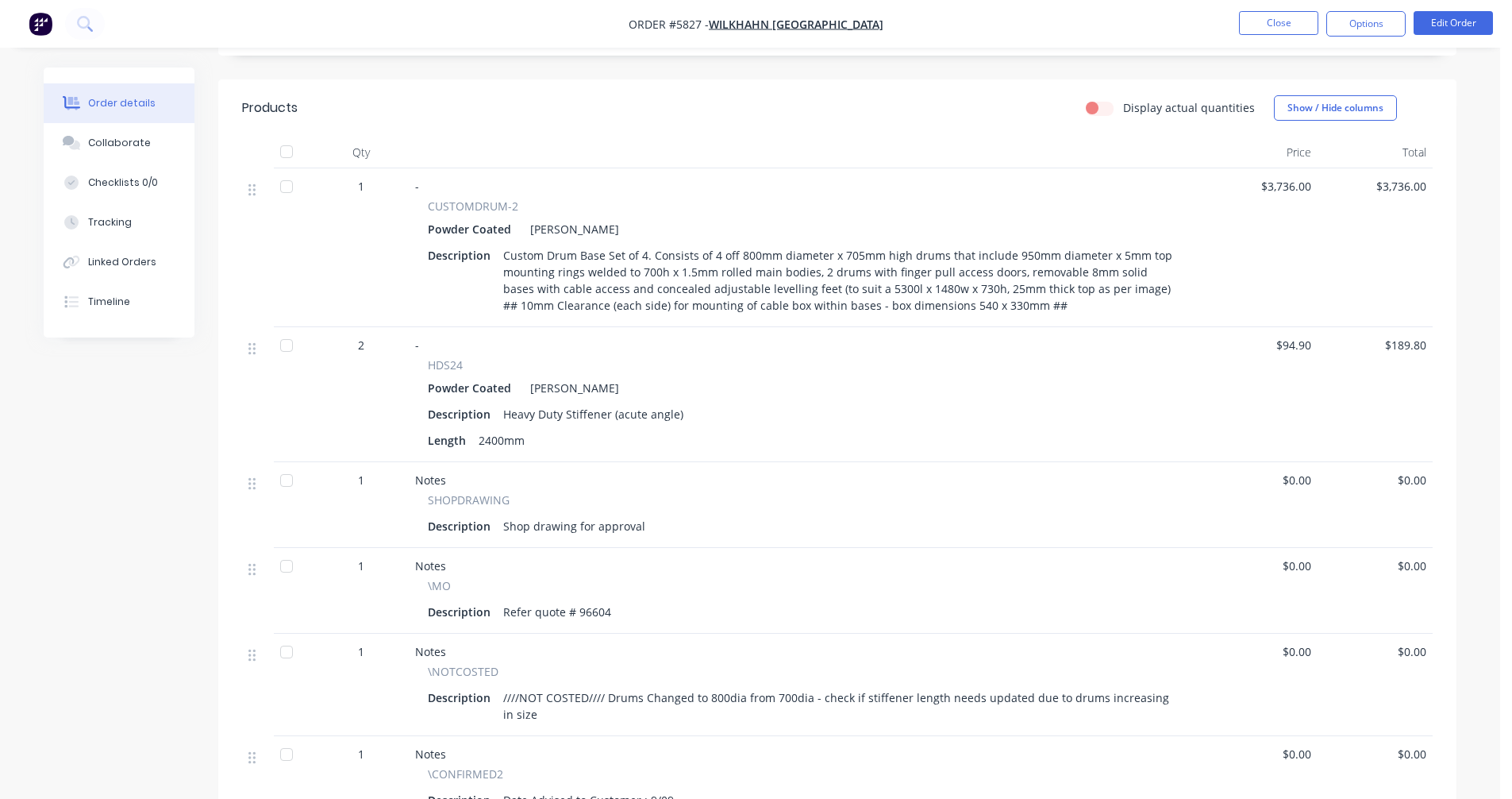
scroll to position [555, 0]
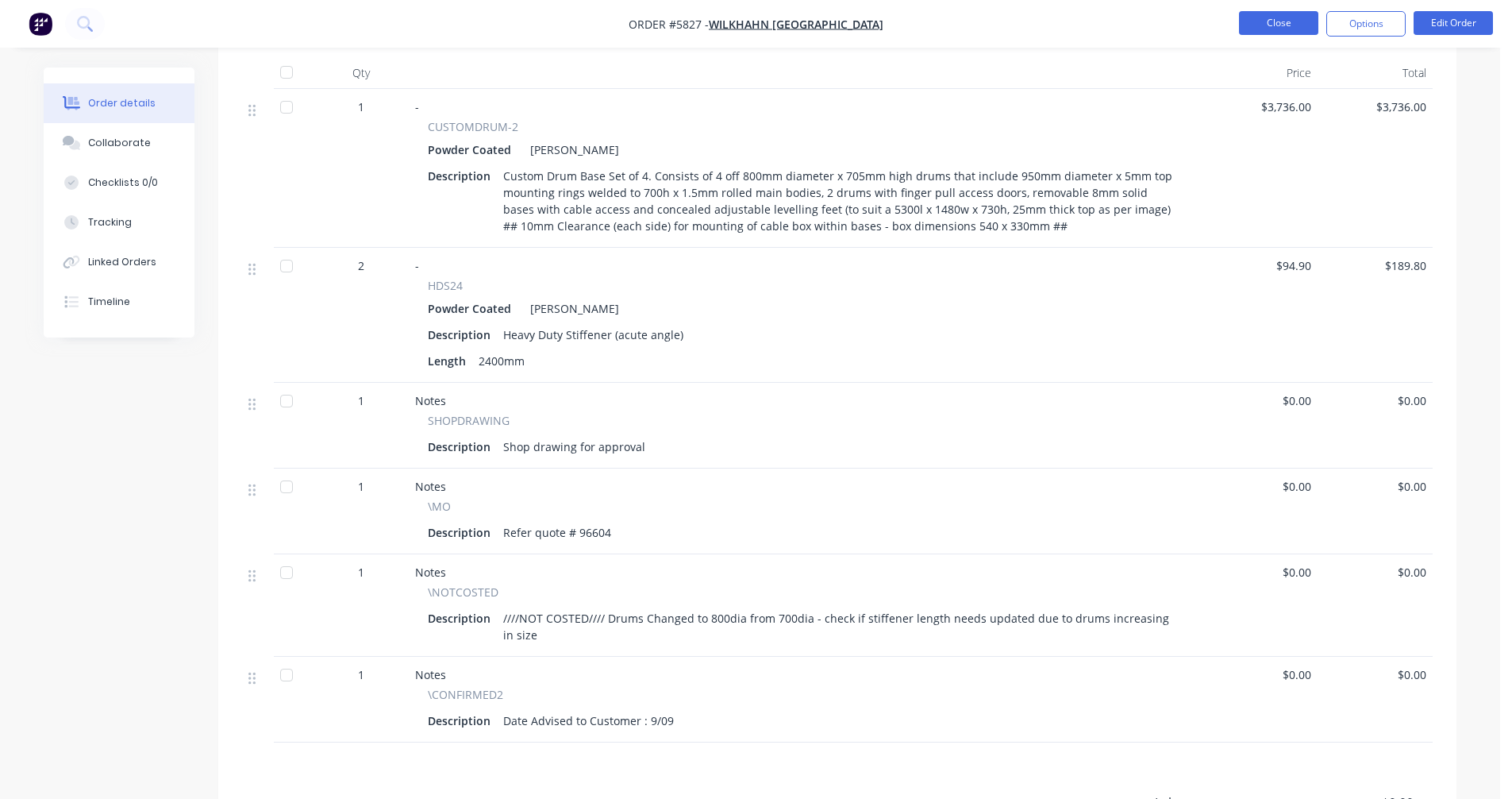
click at [1295, 22] on button "Close" at bounding box center [1279, 23] width 79 height 24
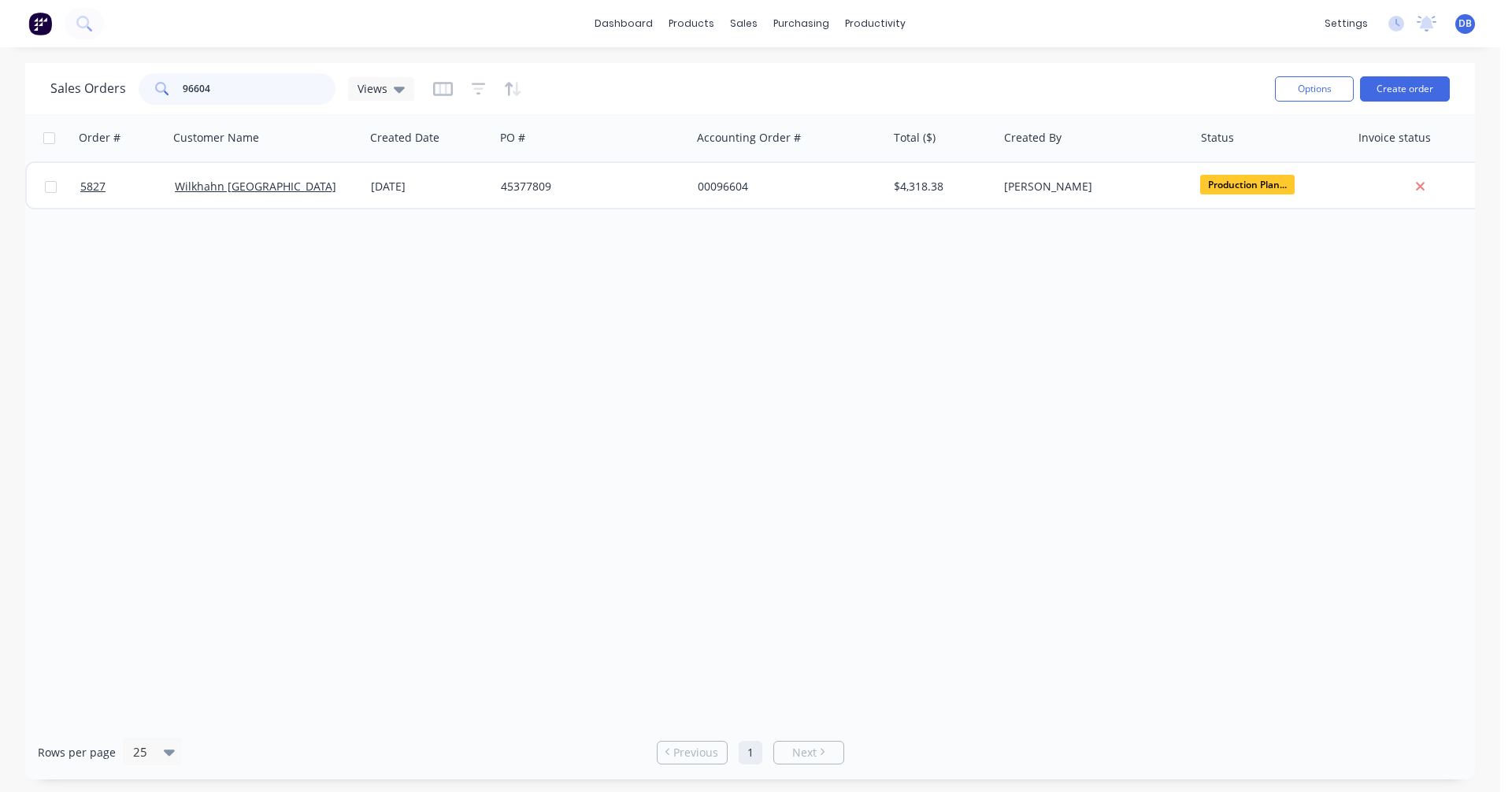
drag, startPoint x: 222, startPoint y: 85, endPoint x: 153, endPoint y: 89, distance: 69.1
click at [153, 89] on div "96604" at bounding box center [237, 88] width 197 height 32
type input "98634"
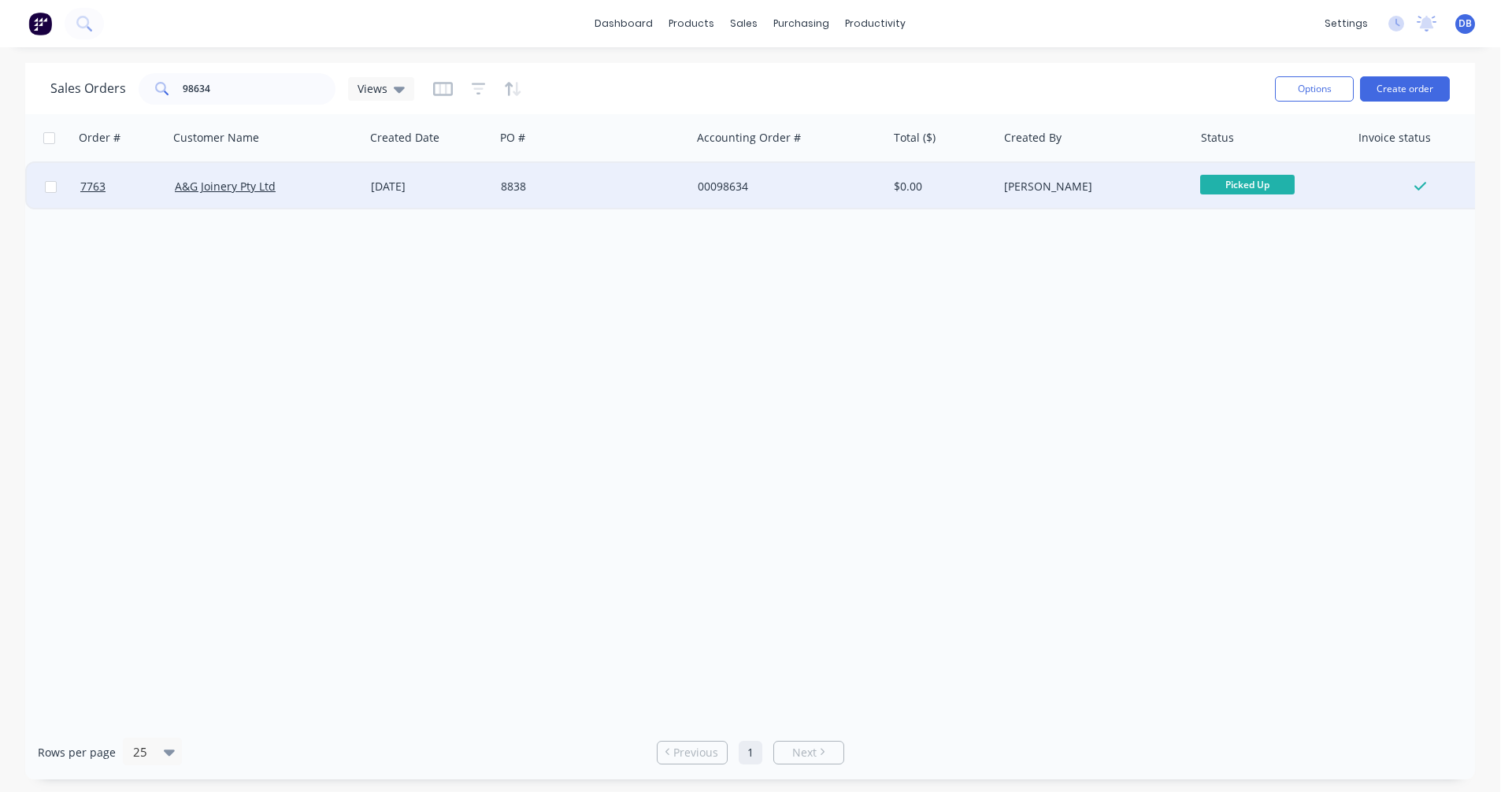
click at [415, 188] on div "[DATE]" at bounding box center [429, 187] width 117 height 15
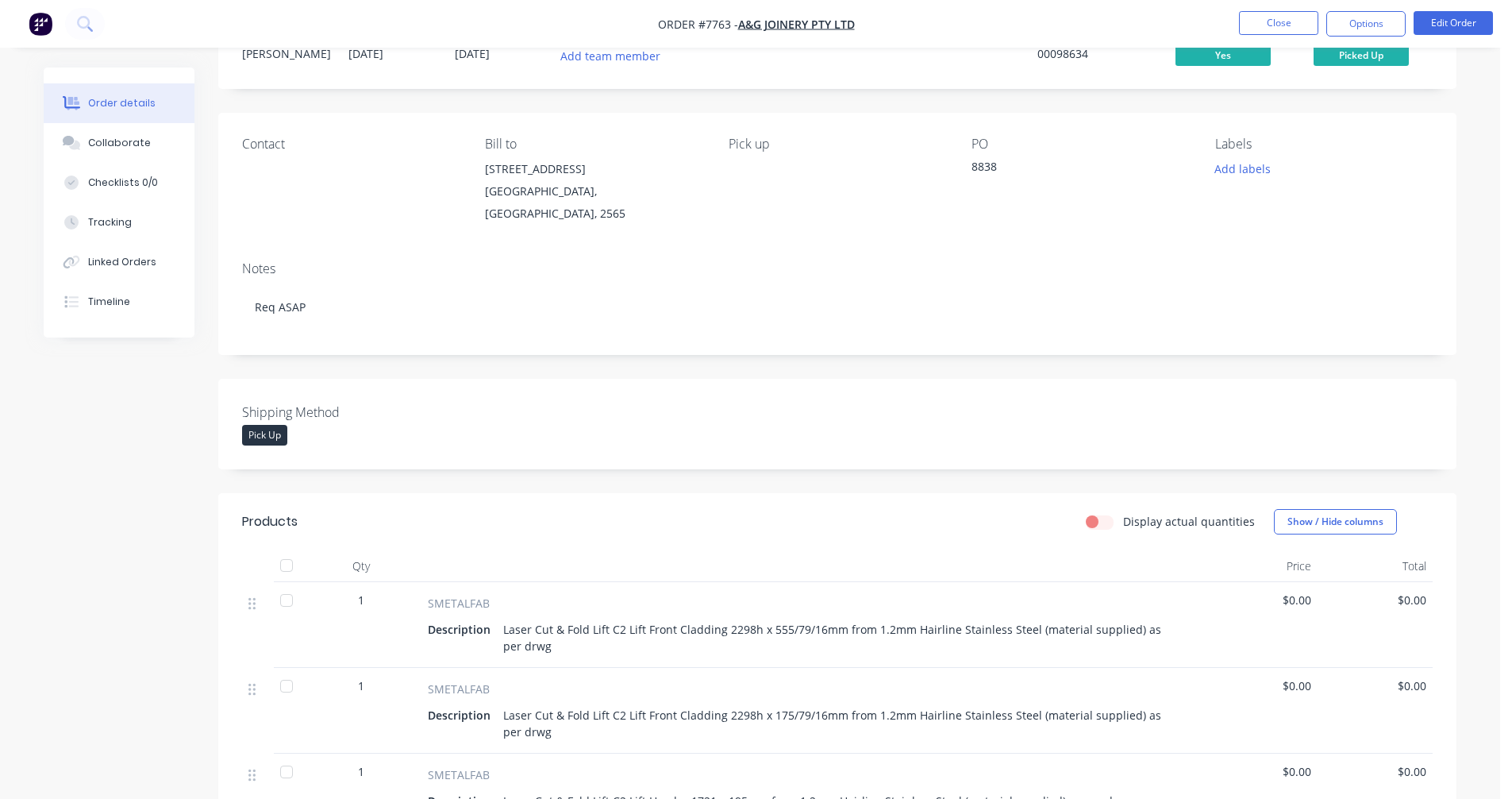
scroll to position [238, 0]
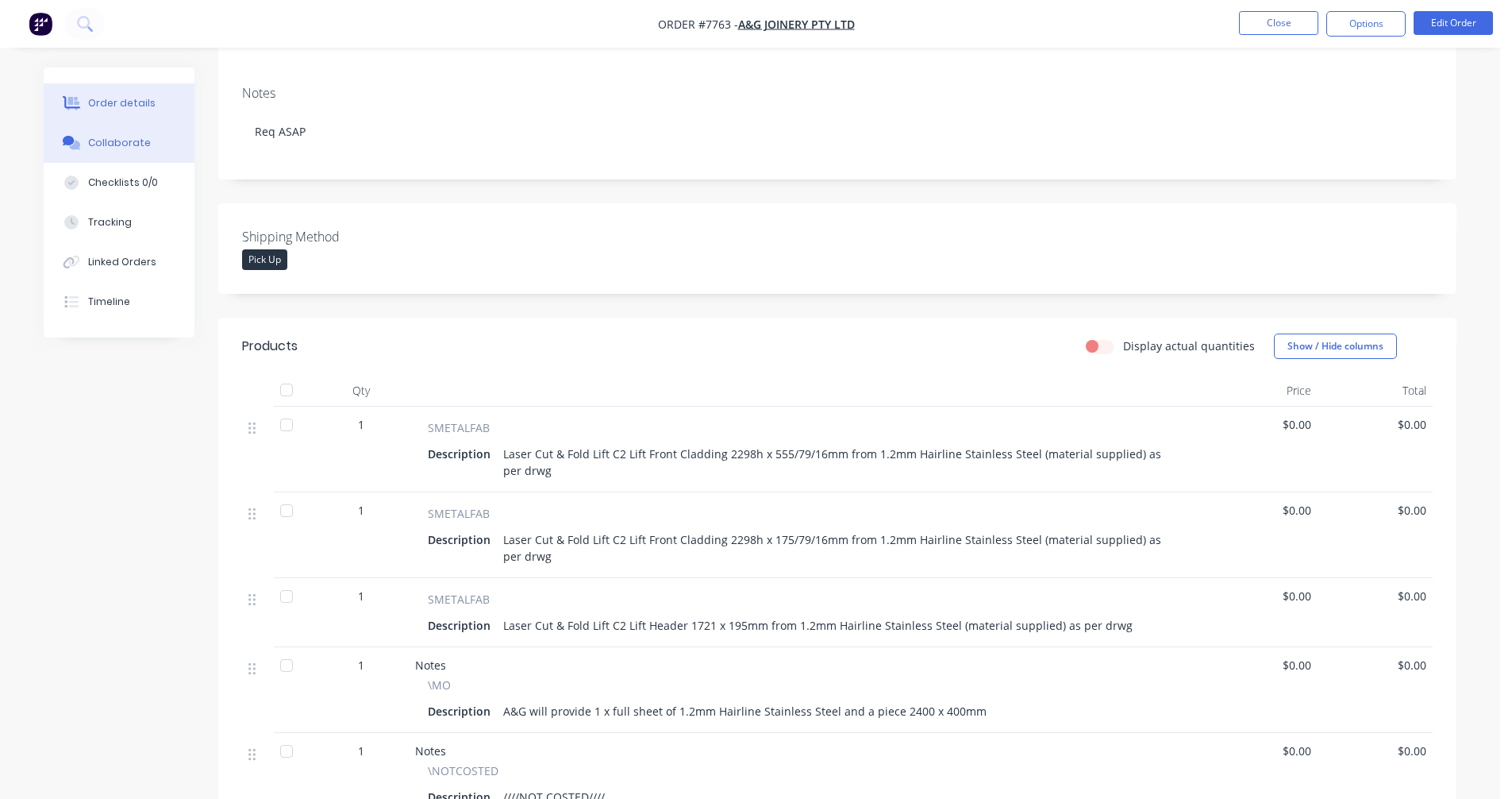
click at [107, 143] on div "Collaborate" at bounding box center [119, 143] width 63 height 15
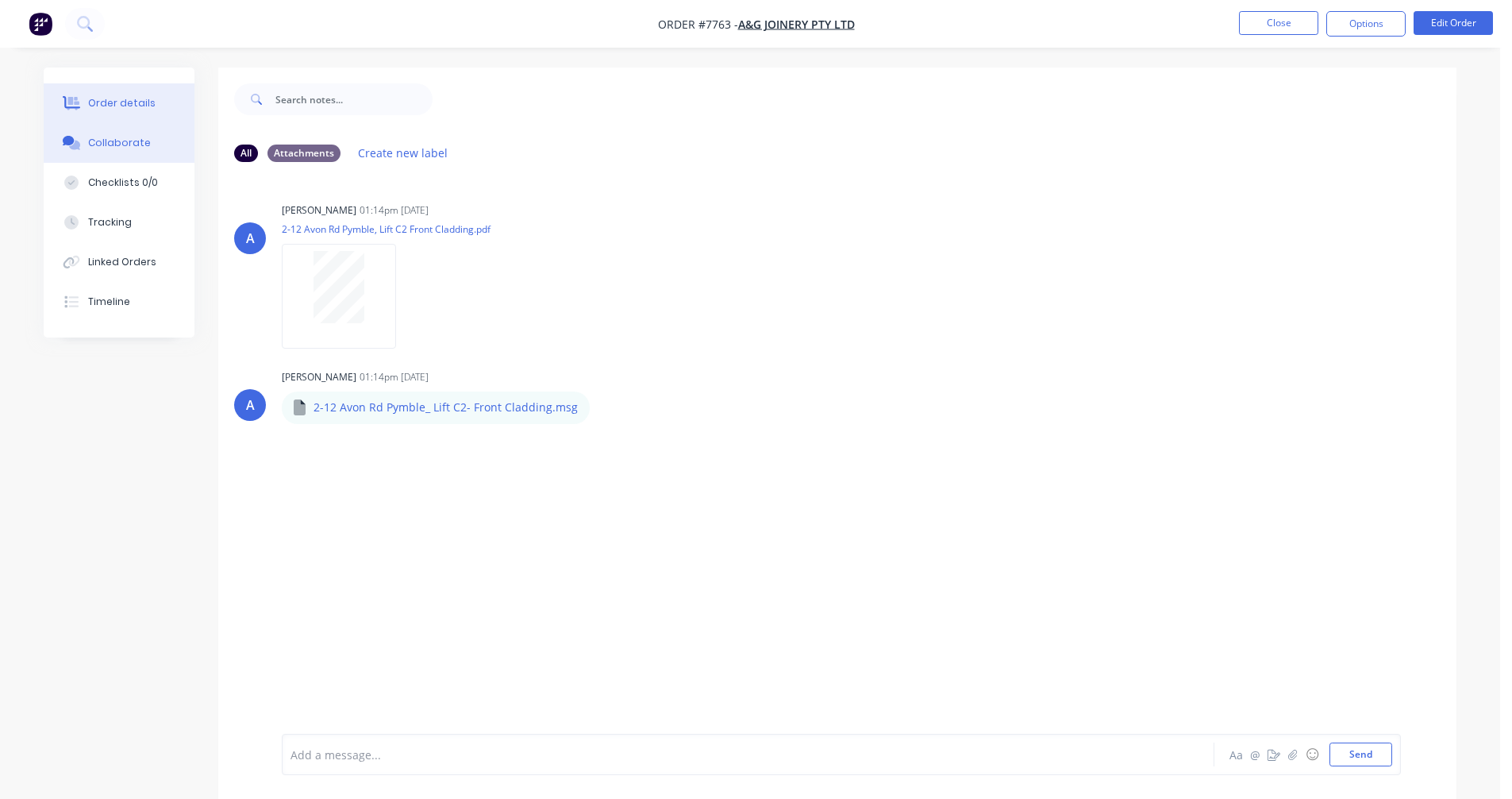
click at [124, 103] on div "Order details" at bounding box center [122, 103] width 67 height 15
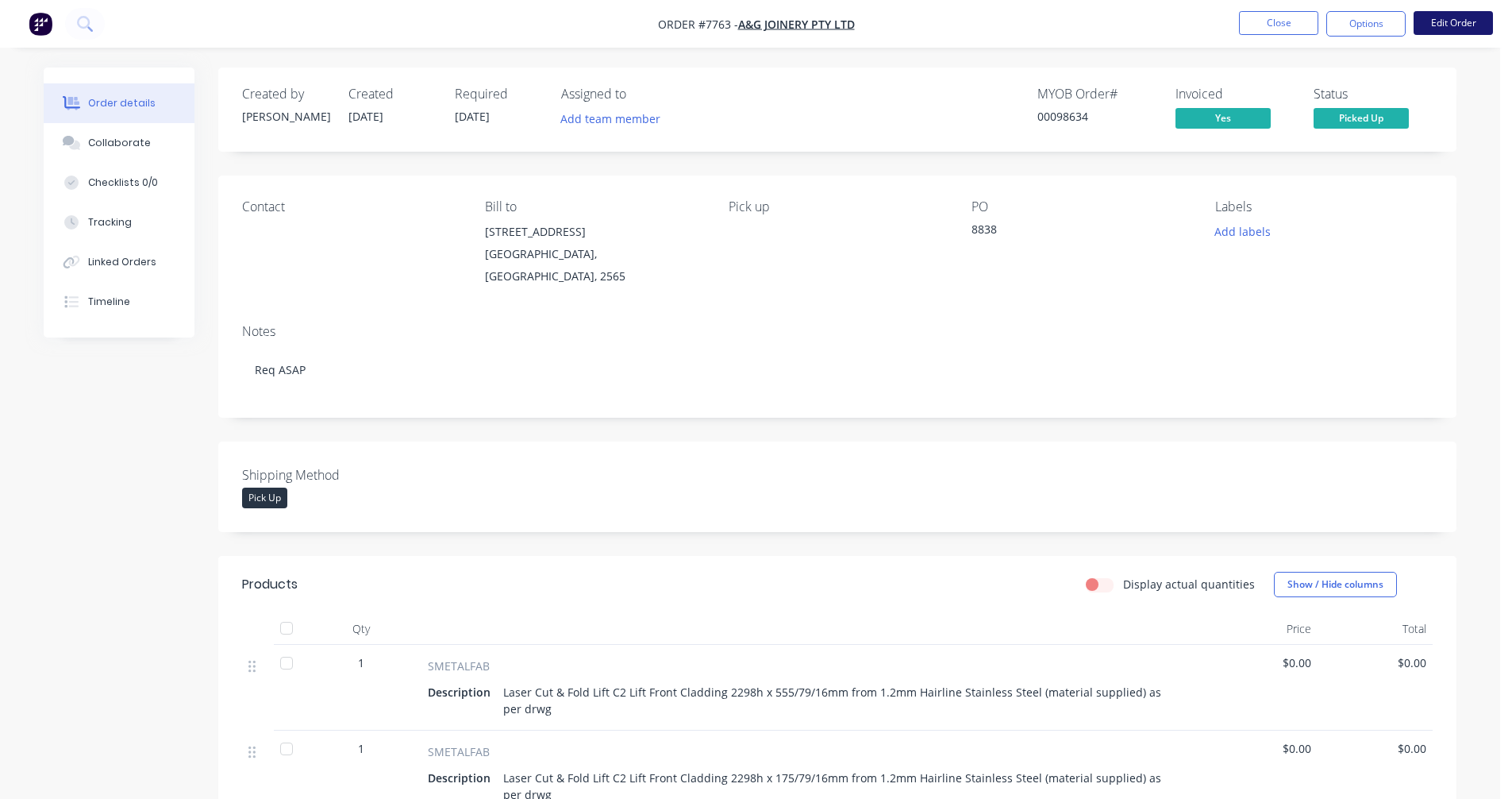
click at [1443, 24] on button "Edit Order" at bounding box center [1453, 23] width 79 height 24
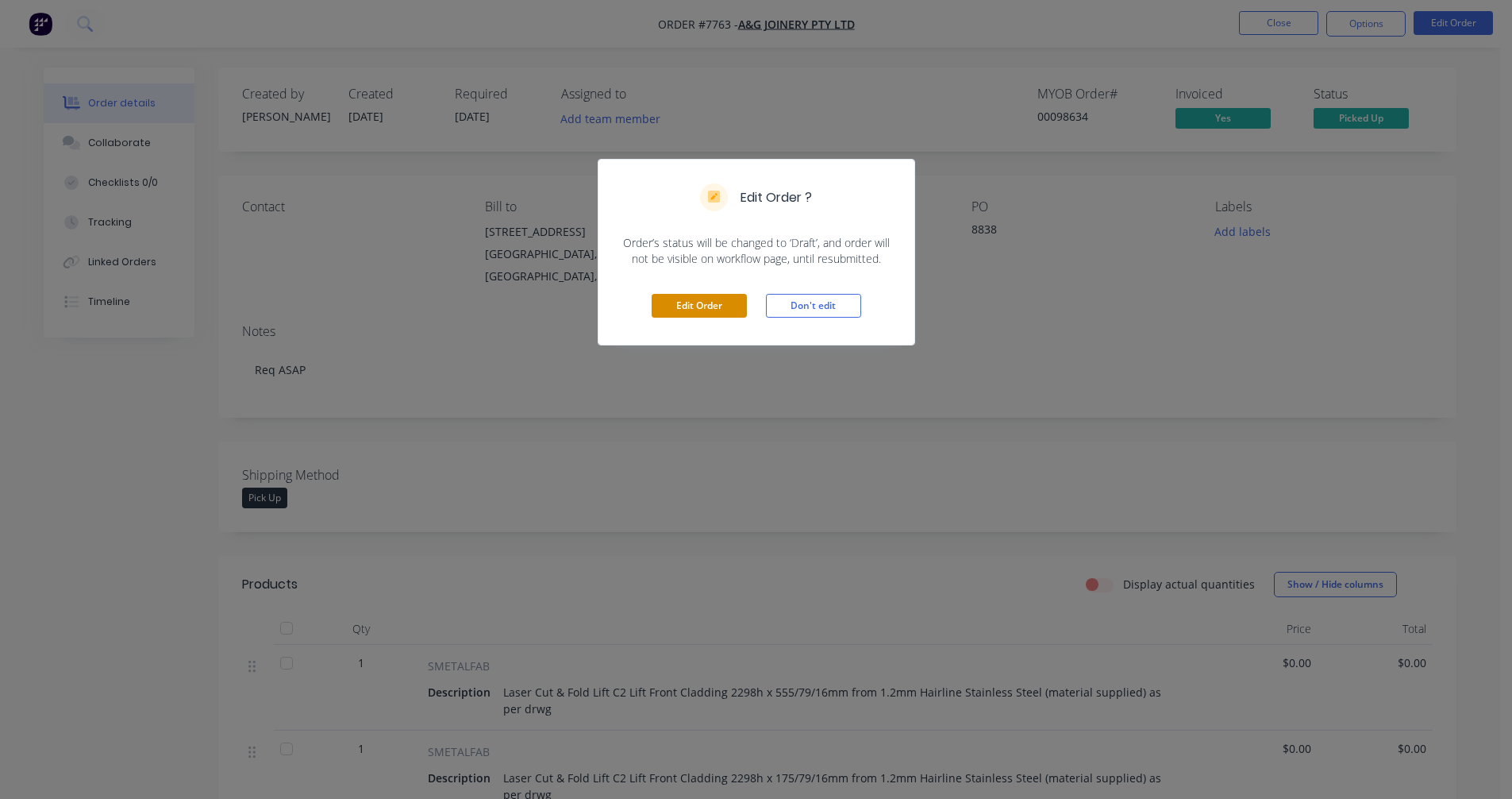
click at [697, 301] on button "Edit Order" at bounding box center [699, 306] width 95 height 24
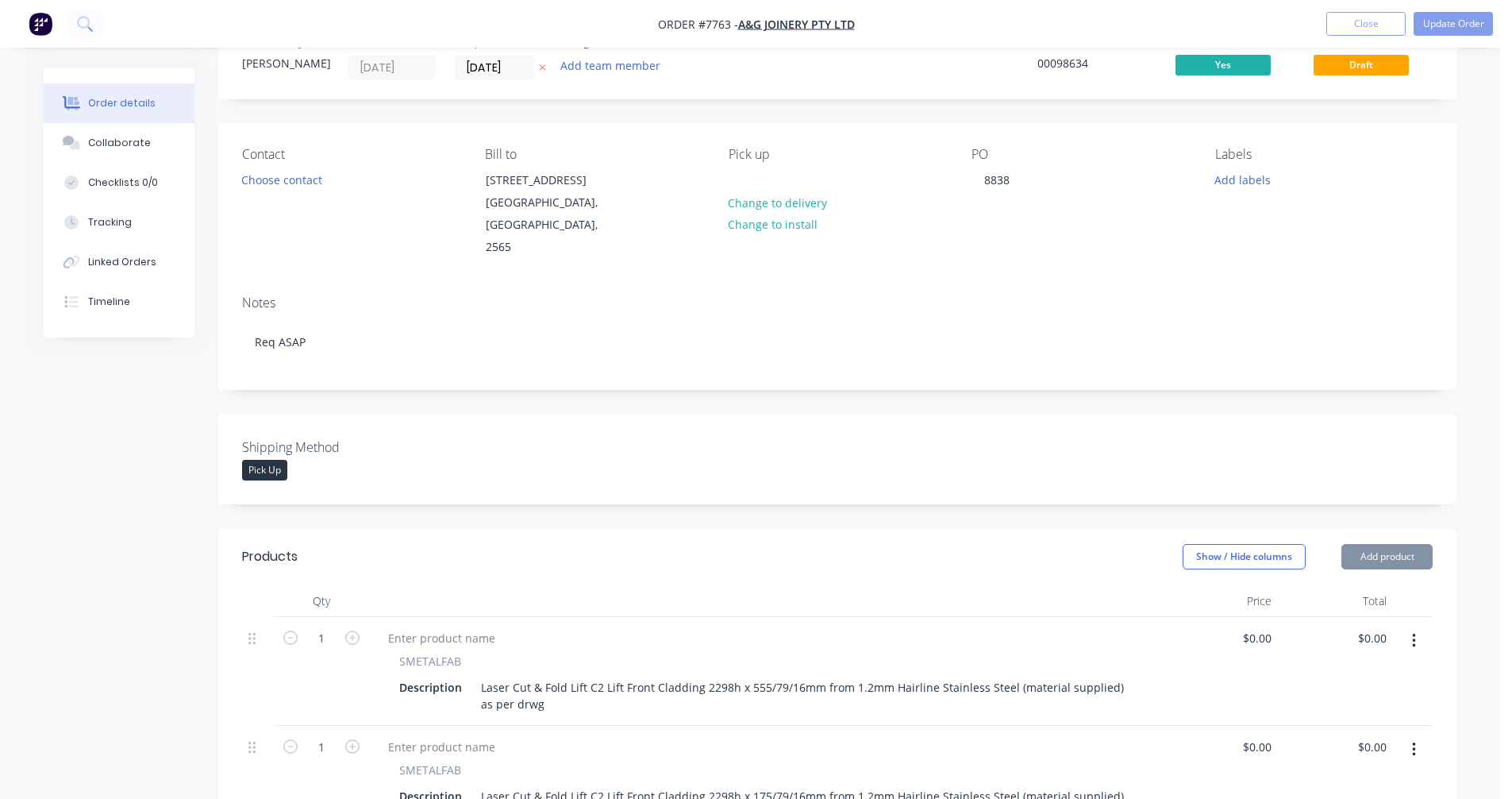
scroll to position [397, 0]
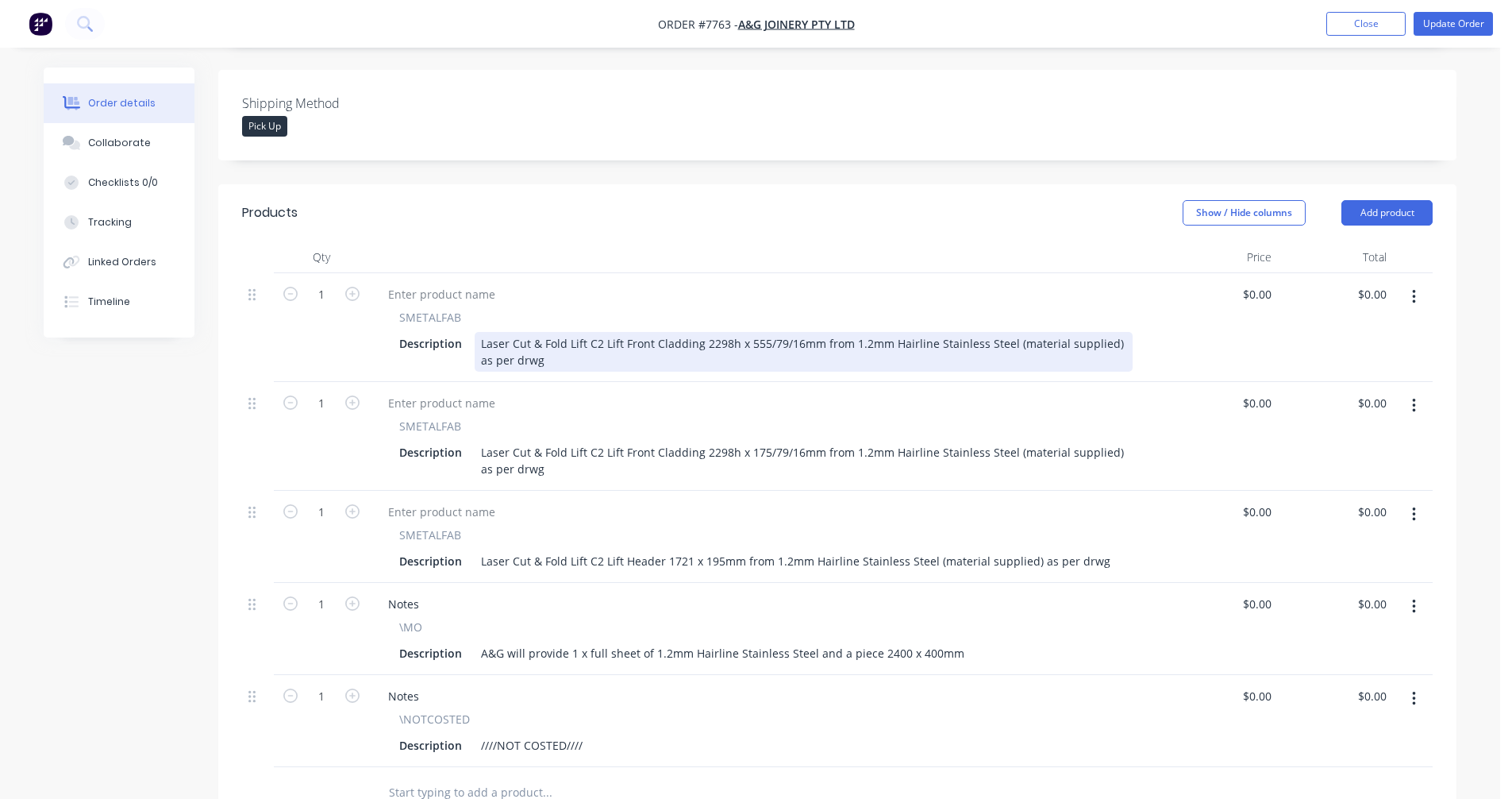
drag, startPoint x: 537, startPoint y: 323, endPoint x: 547, endPoint y: 321, distance: 10.2
click at [538, 332] on div "Laser Cut & Fold Lift C2 Lift Front Cladding 2298h x 555/79/16mm from 1.2mm Hai…" at bounding box center [804, 352] width 658 height 40
drag, startPoint x: 708, startPoint y: 323, endPoint x: 718, endPoint y: 323, distance: 10.0
click at [709, 332] on div "Laser Cut and Fold Lift C2 Lift Front Cladding 2298h x 555/79/16mm from 1.2mm H…" at bounding box center [804, 352] width 658 height 40
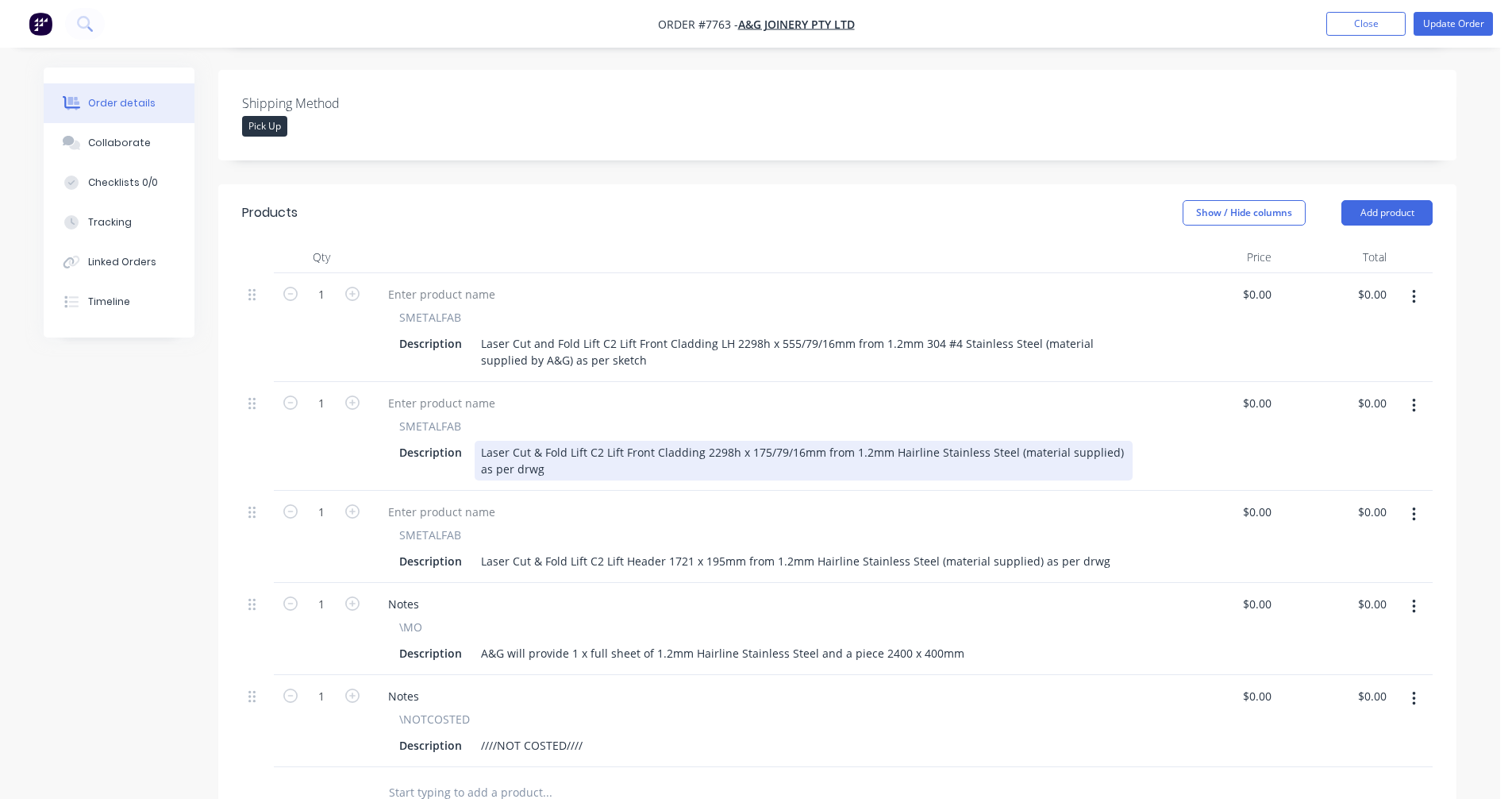
click at [537, 441] on div "Laser Cut & Fold Lift C2 Lift Front Cladding 2298h x 175/79/16mm from 1.2mm Hai…" at bounding box center [804, 460] width 658 height 40
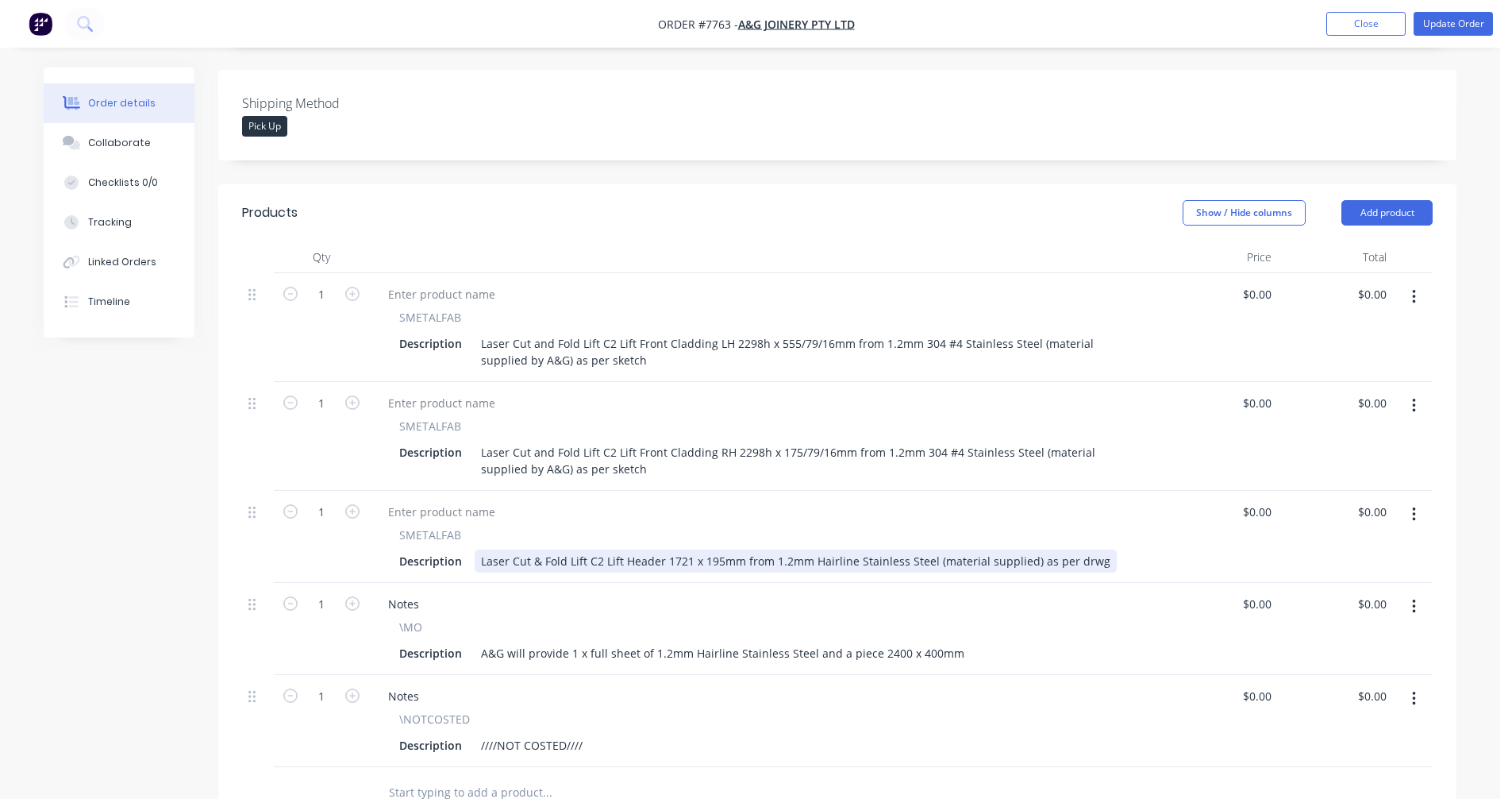
drag, startPoint x: 686, startPoint y: 540, endPoint x: 703, endPoint y: 536, distance: 17.5
click at [687, 549] on div "Laser Cut & Fold Lift C2 Lift Header 1721 x 195mm from 1.2mm Hairline Stainless…" at bounding box center [796, 561] width 642 height 23
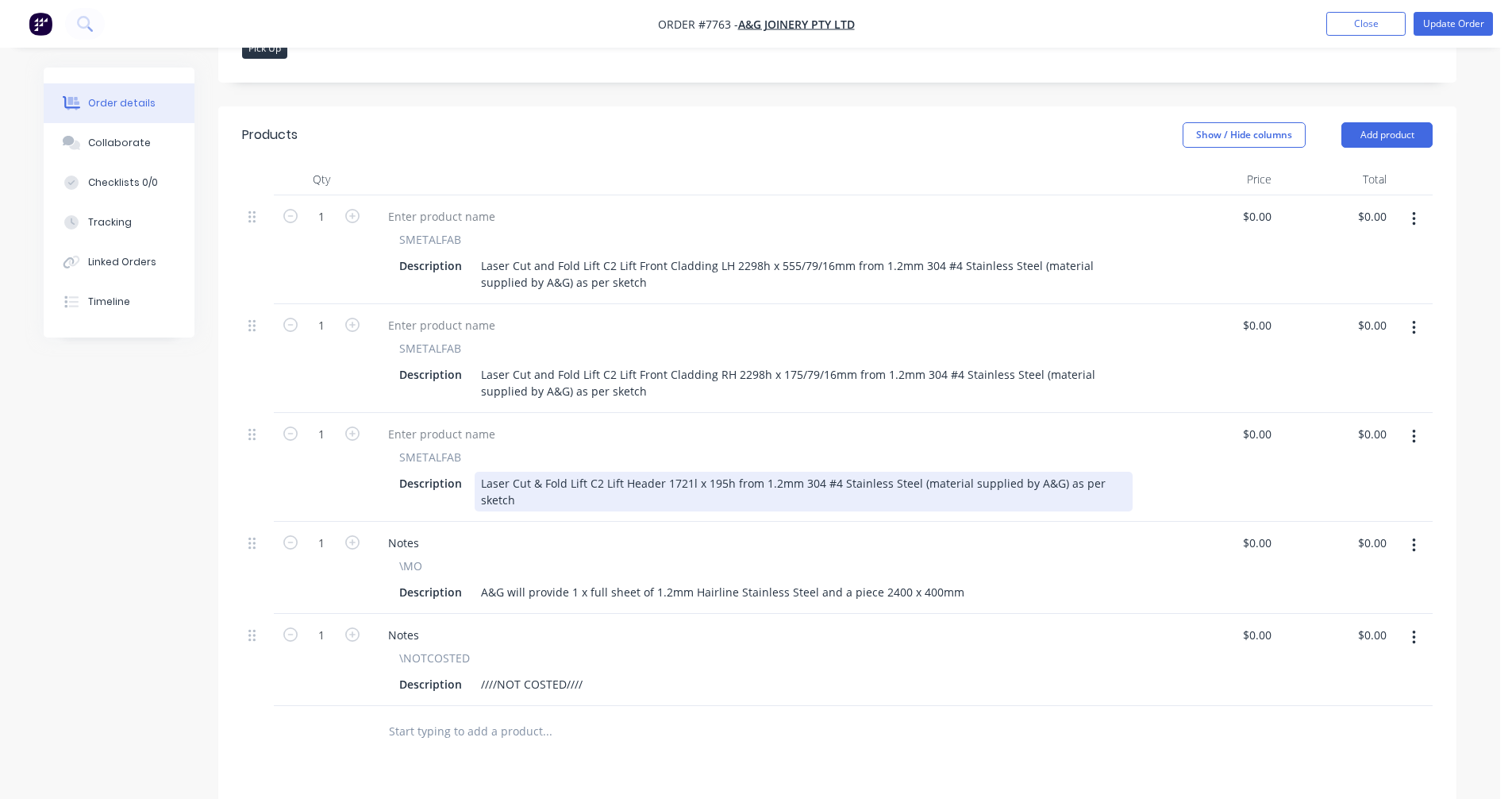
scroll to position [477, 0]
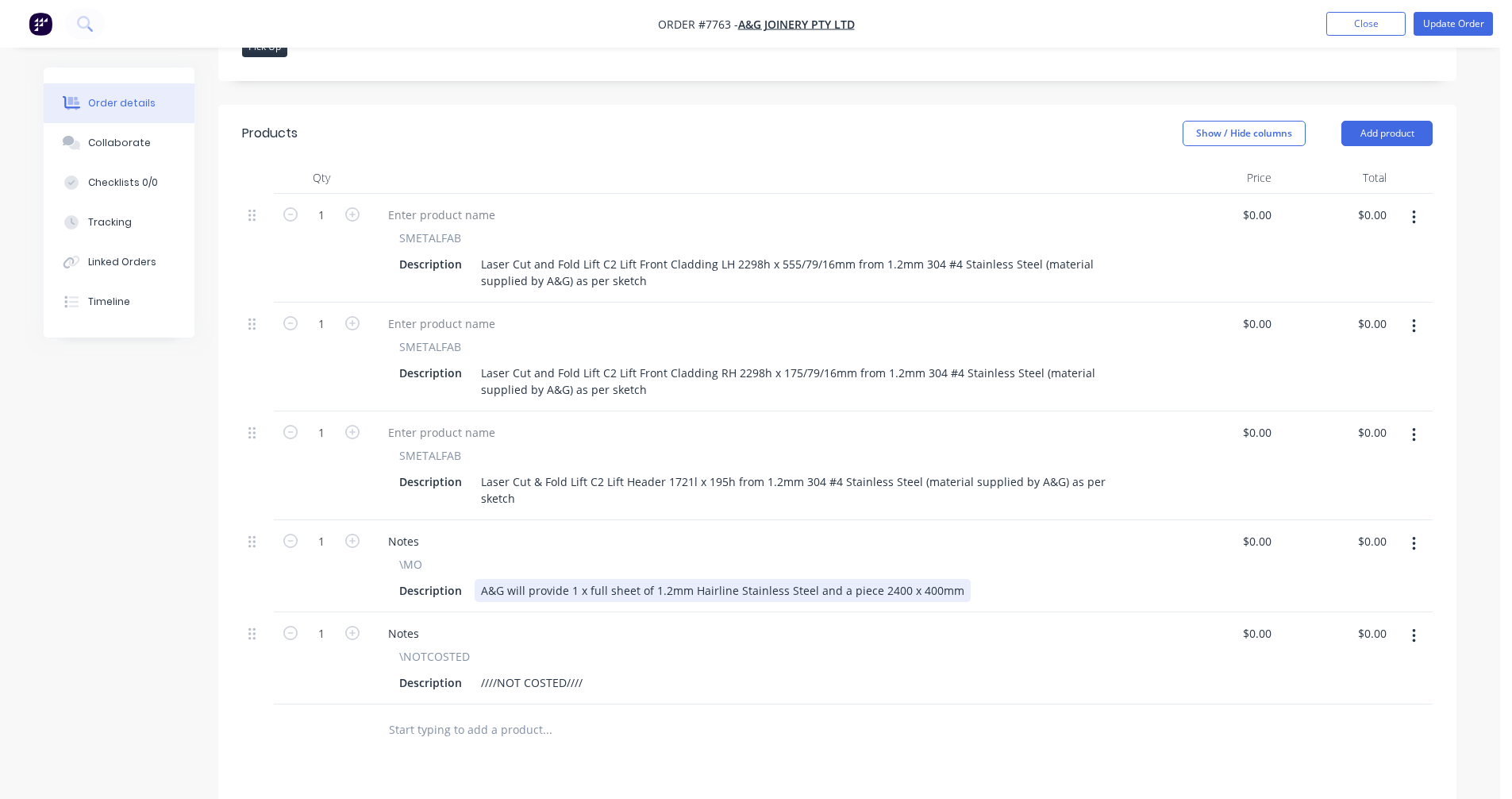
click at [893, 579] on div "A&G will provide 1 x full sheet of 1.2mm Hairline Stainless Steel and a piece 2…" at bounding box center [723, 590] width 497 height 23
click at [1416, 622] on button "button" at bounding box center [1414, 636] width 37 height 29
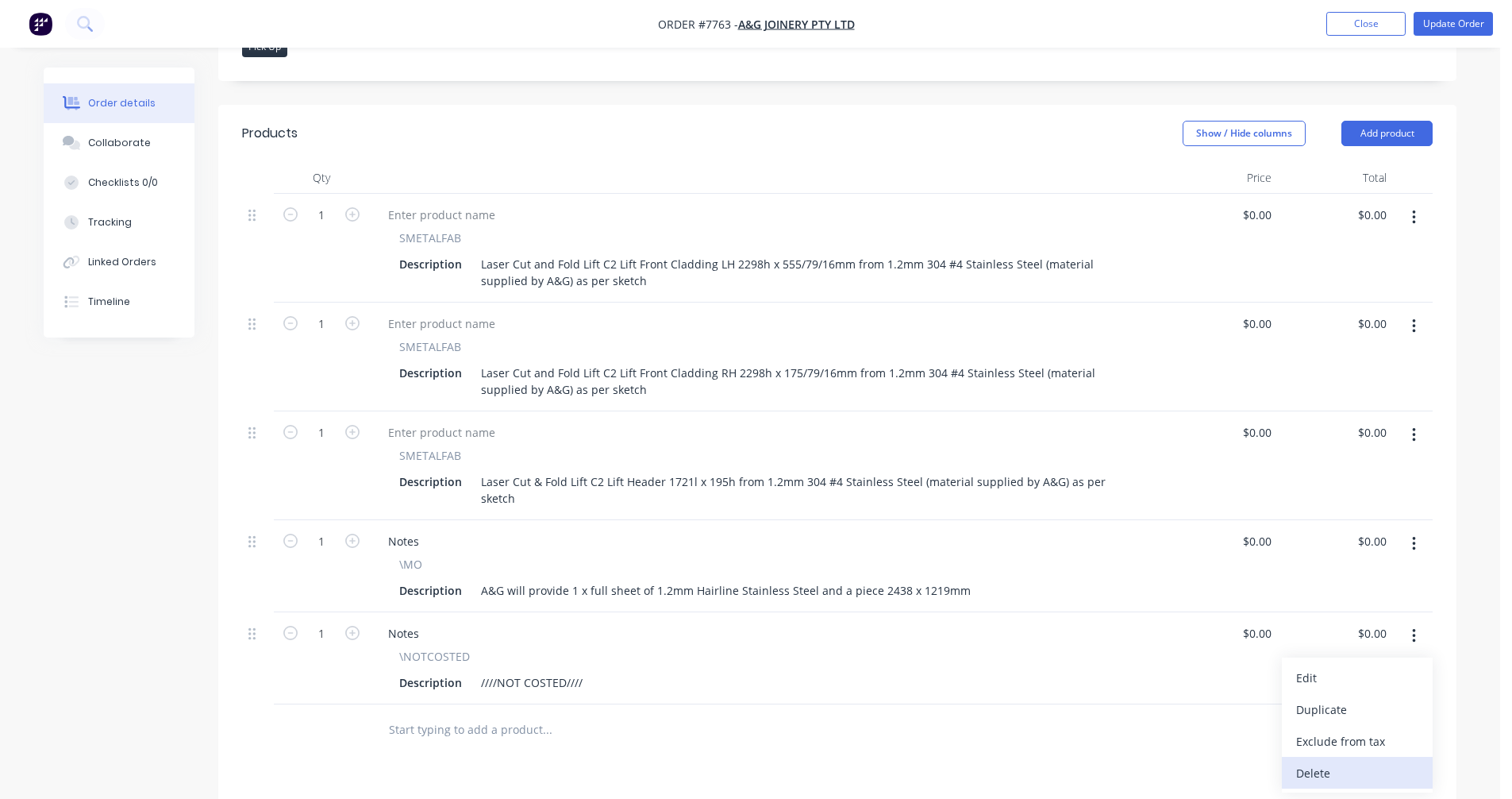
click at [1329, 762] on div "Delete" at bounding box center [1357, 773] width 123 height 23
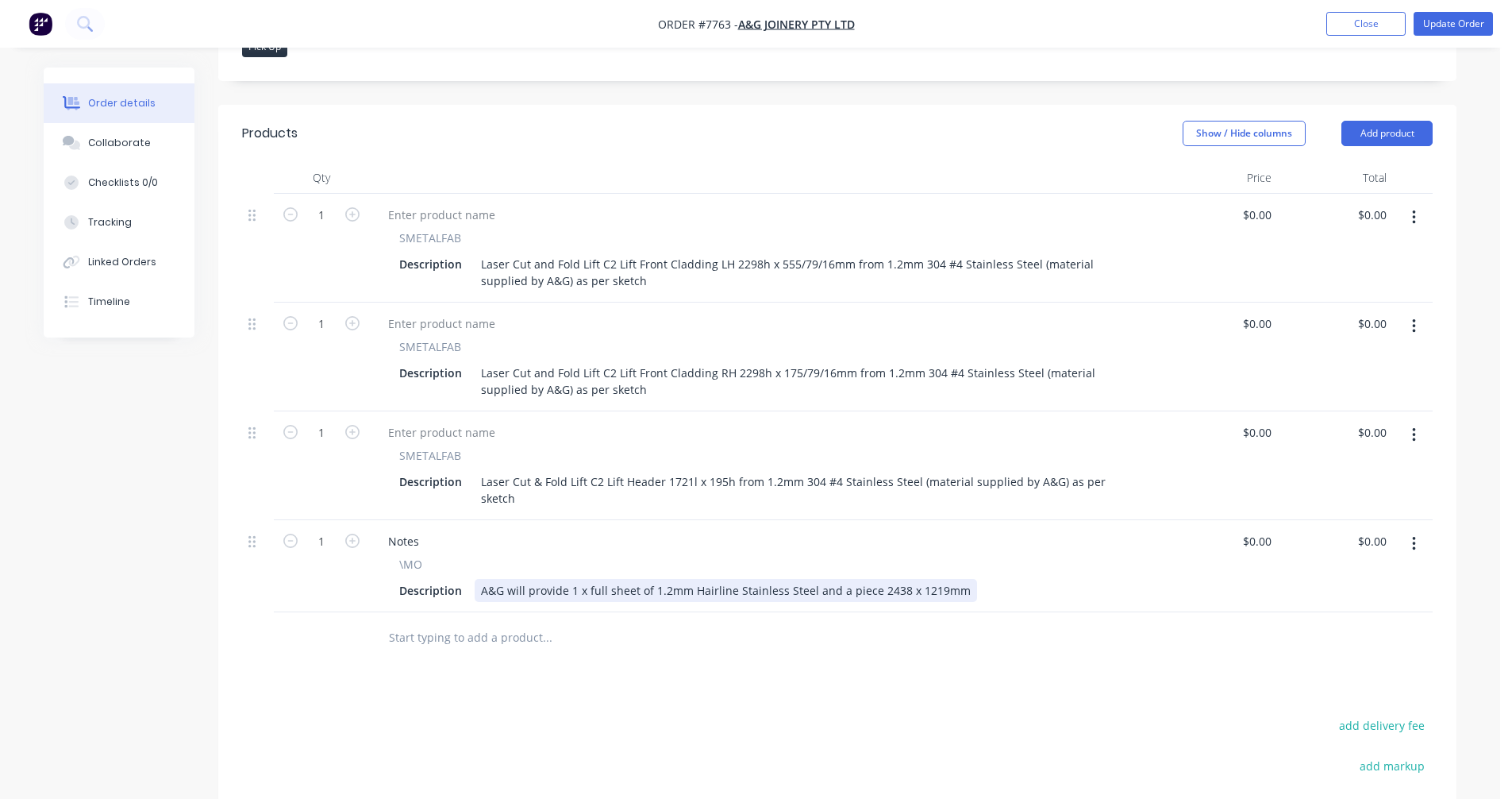
click at [584, 579] on div "A&G will provide 1 x full sheet of 1.2mm Hairline Stainless Steel and a piece 2…" at bounding box center [726, 590] width 503 height 23
click at [433, 622] on input "text" at bounding box center [547, 637] width 318 height 32
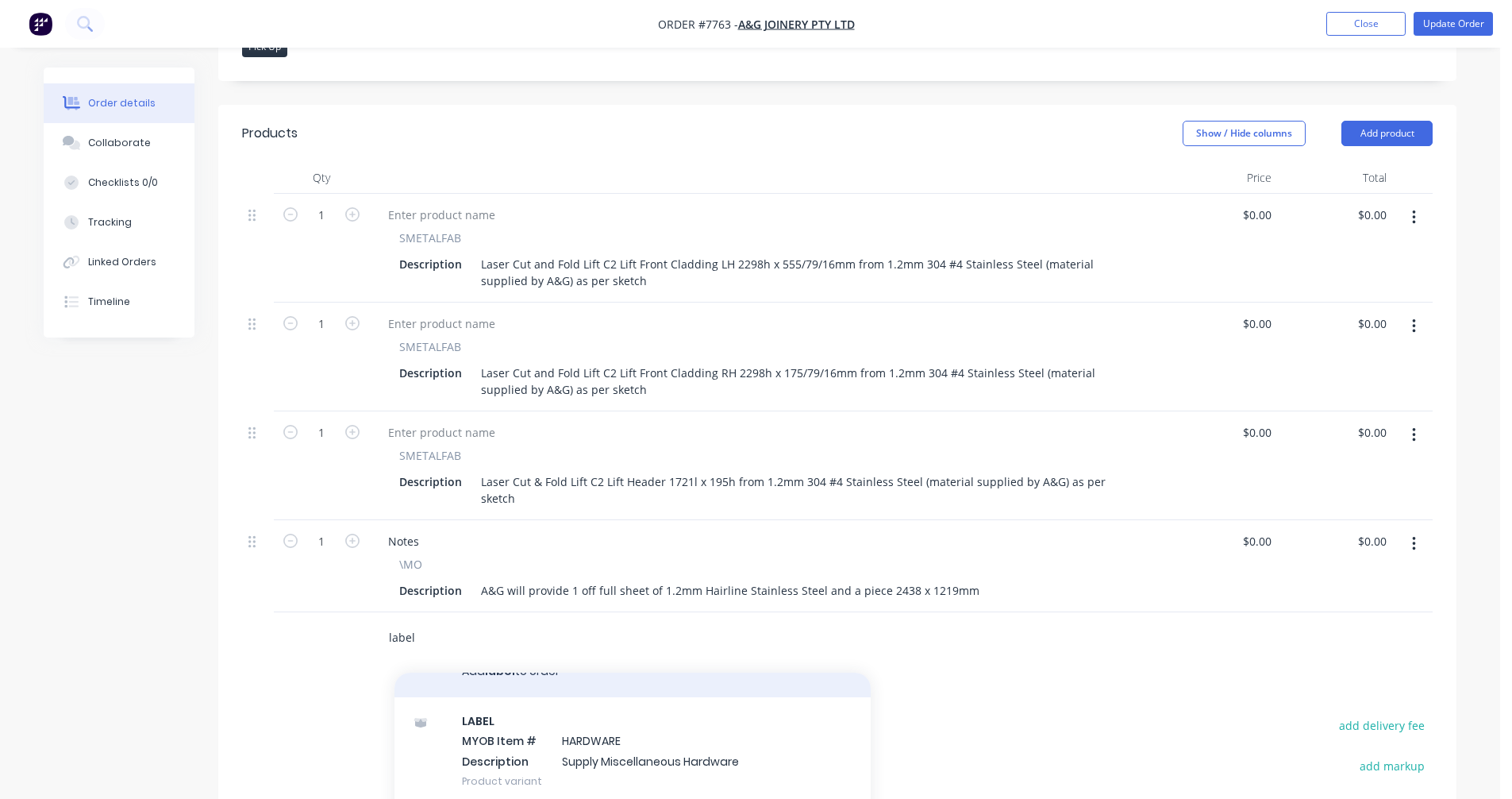
scroll to position [38, 0]
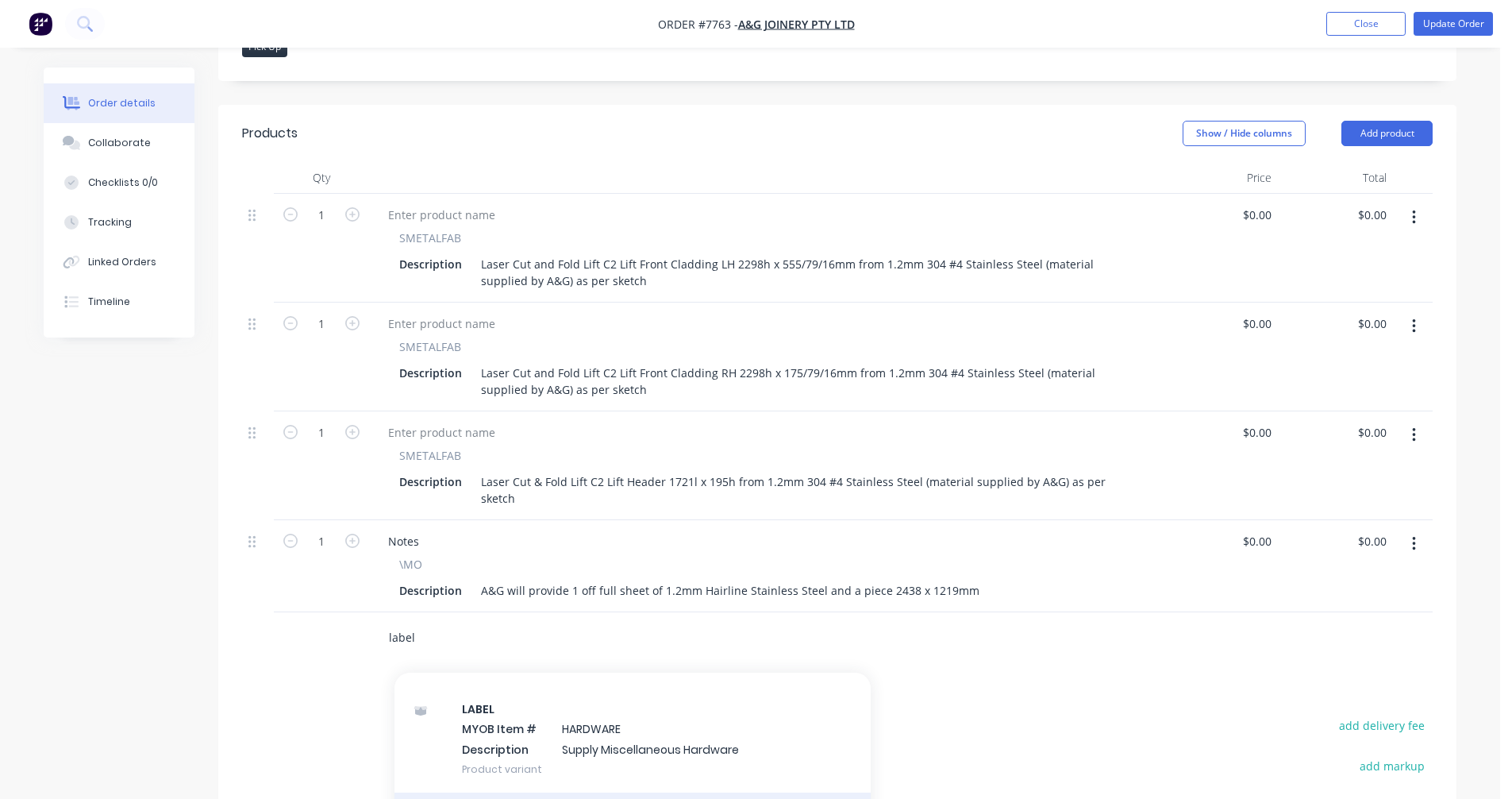
type input "label"
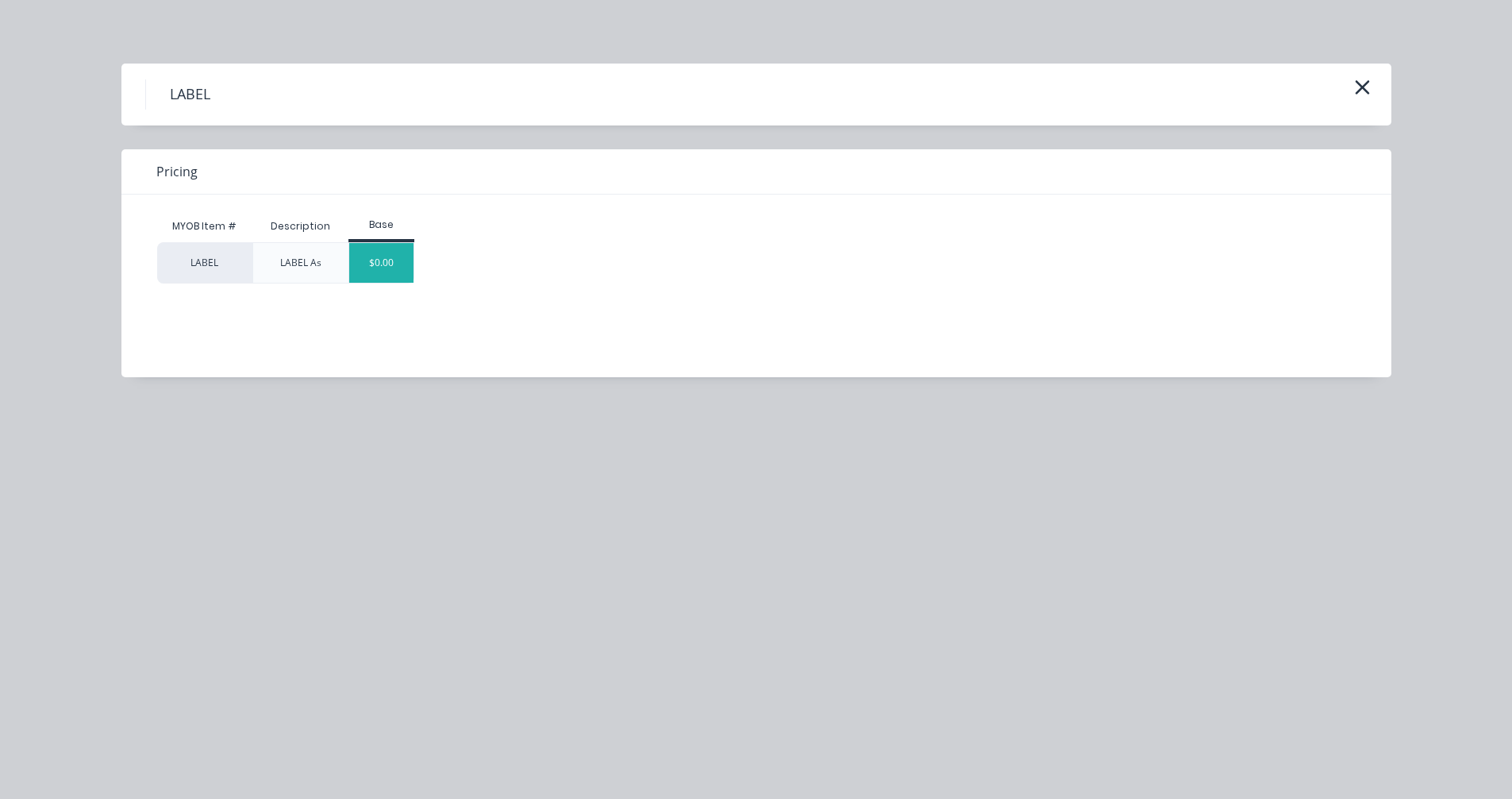
click at [386, 270] on div "$0.00" at bounding box center [381, 263] width 64 height 40
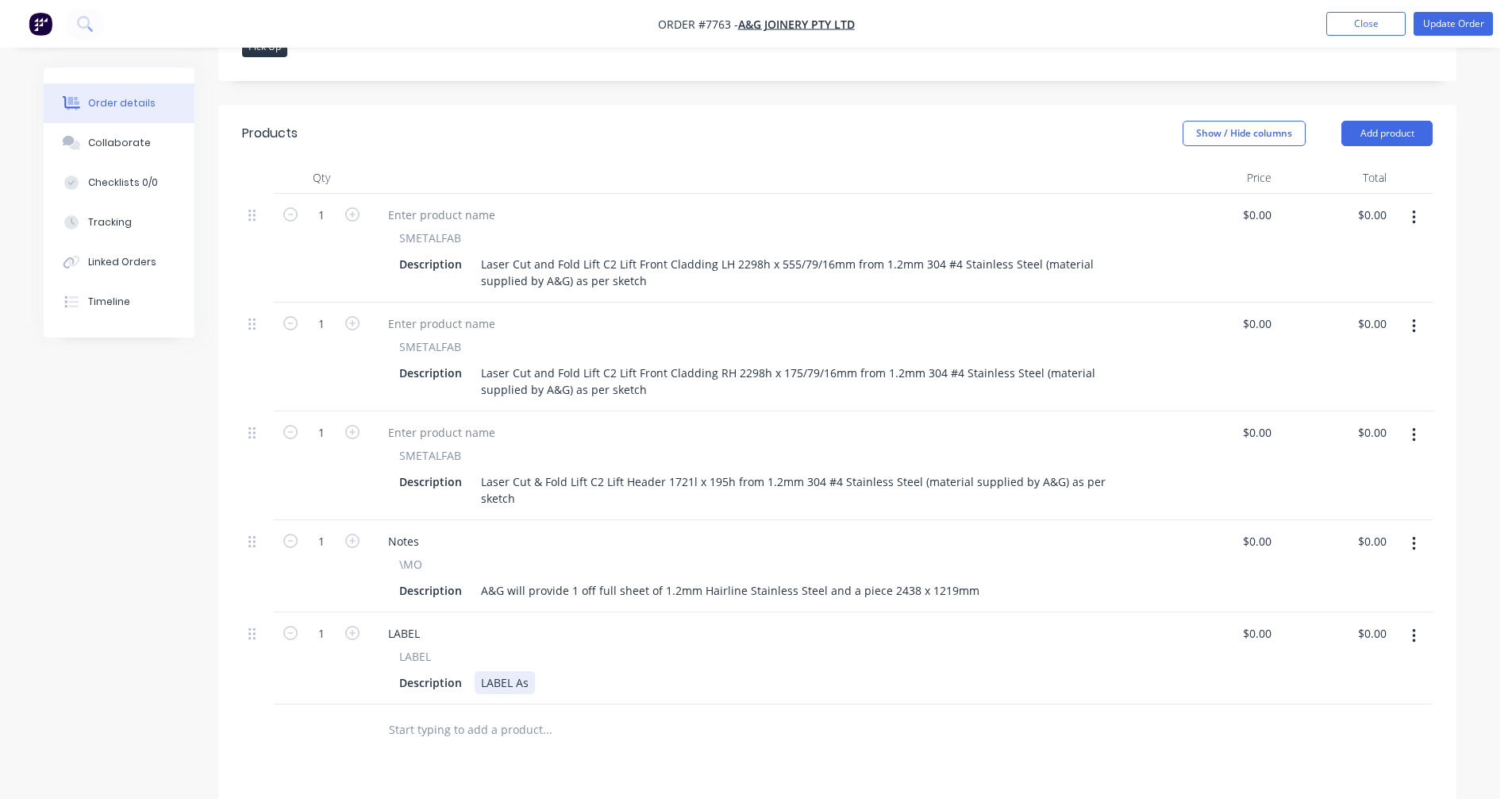
click at [526, 671] on div "LABEL As" at bounding box center [505, 682] width 60 height 23
type input "$0.00"
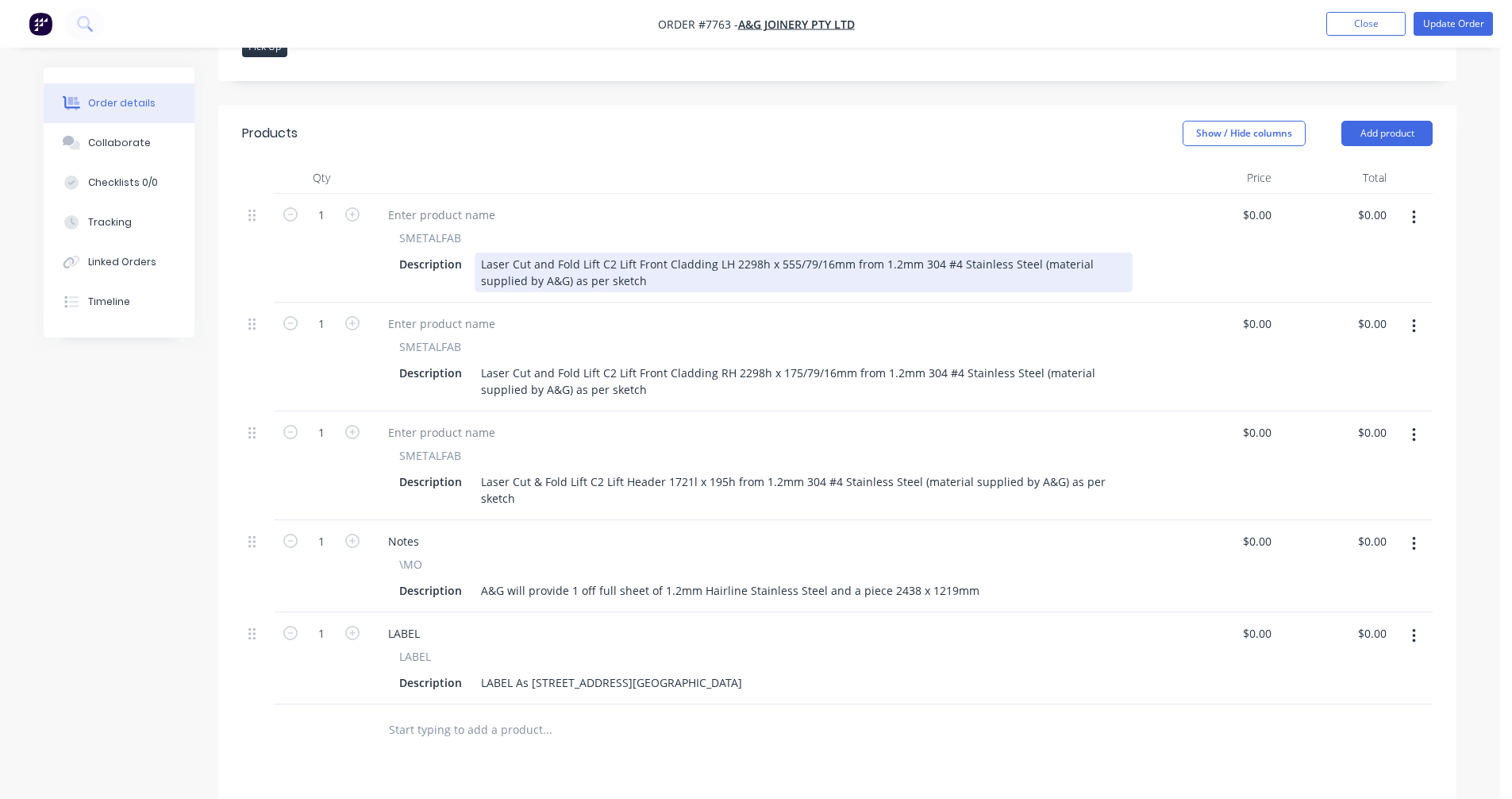
click at [890, 252] on div "Laser Cut and Fold Lift C2 Lift Front Cladding LH 2298h x 555/79/16mm from 1.2m…" at bounding box center [804, 272] width 658 height 40
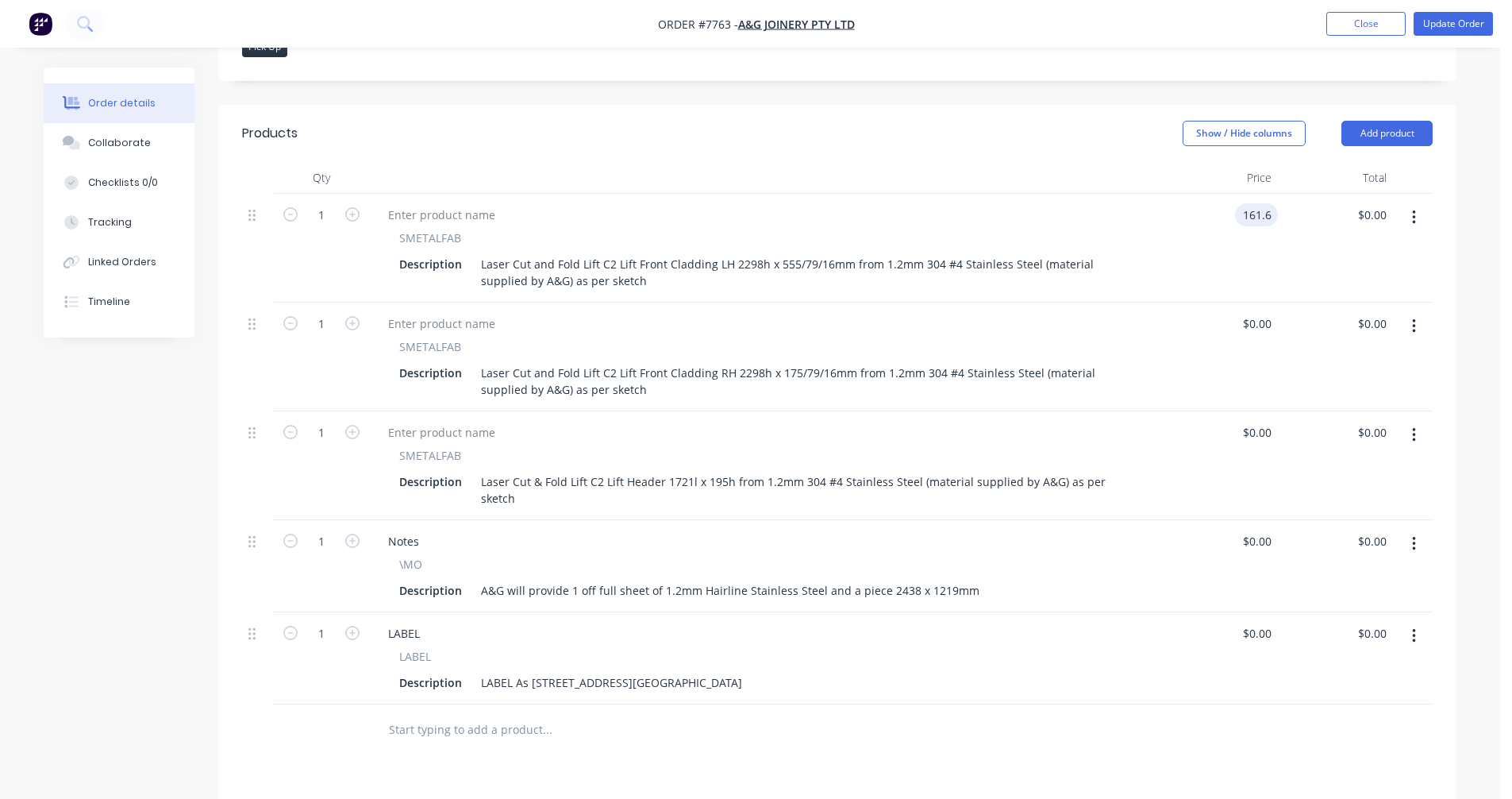
type input "$161.60"
type input "$139.00"
type input "$0.00"
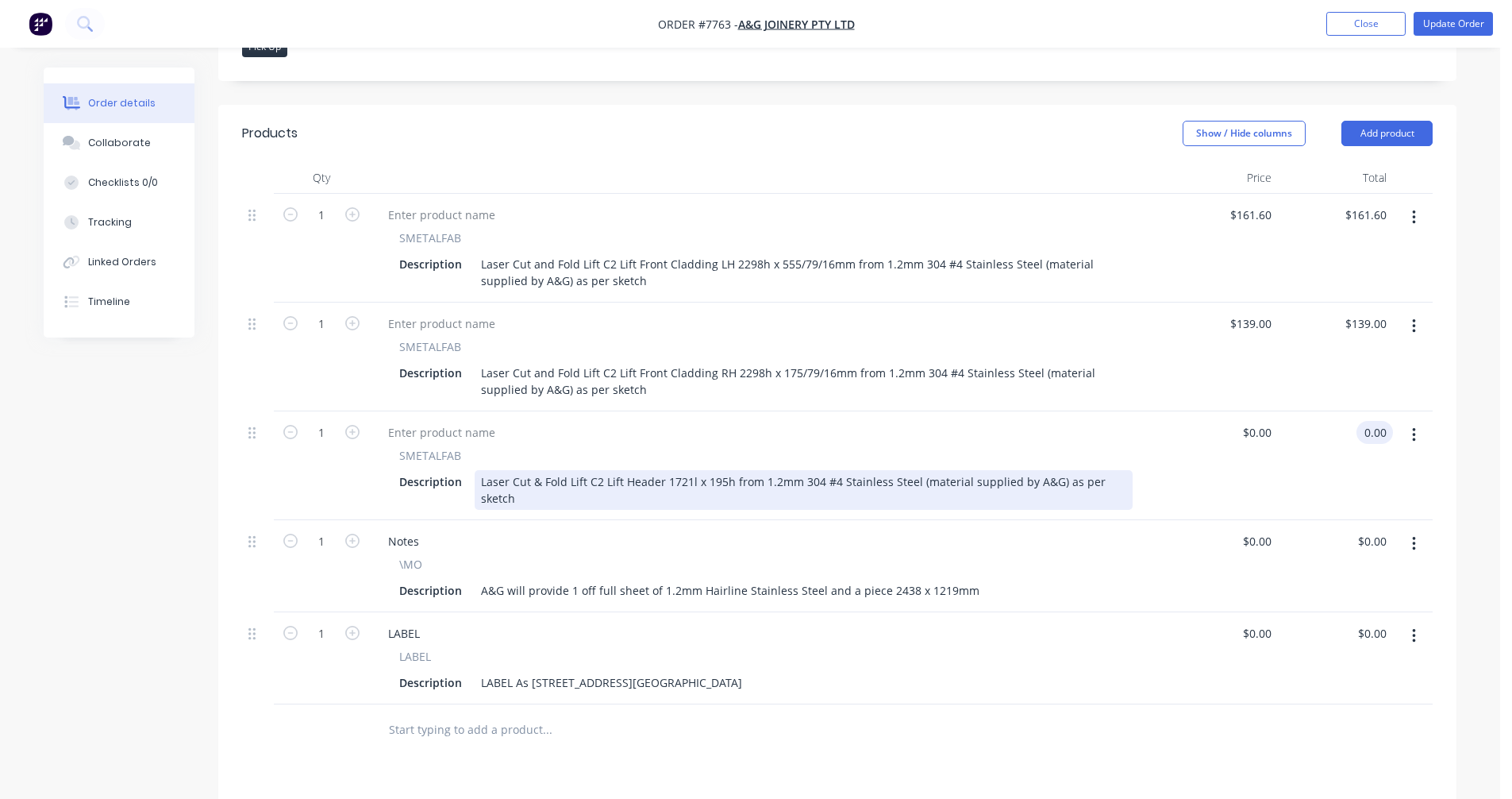
type input "$0.00"
click at [954, 470] on div "Laser Cut & Fold Lift C2 Lift Header 1721l x 195h from 1.2mm 304 #4 Stainless S…" at bounding box center [804, 490] width 658 height 40
type input "$121.90"
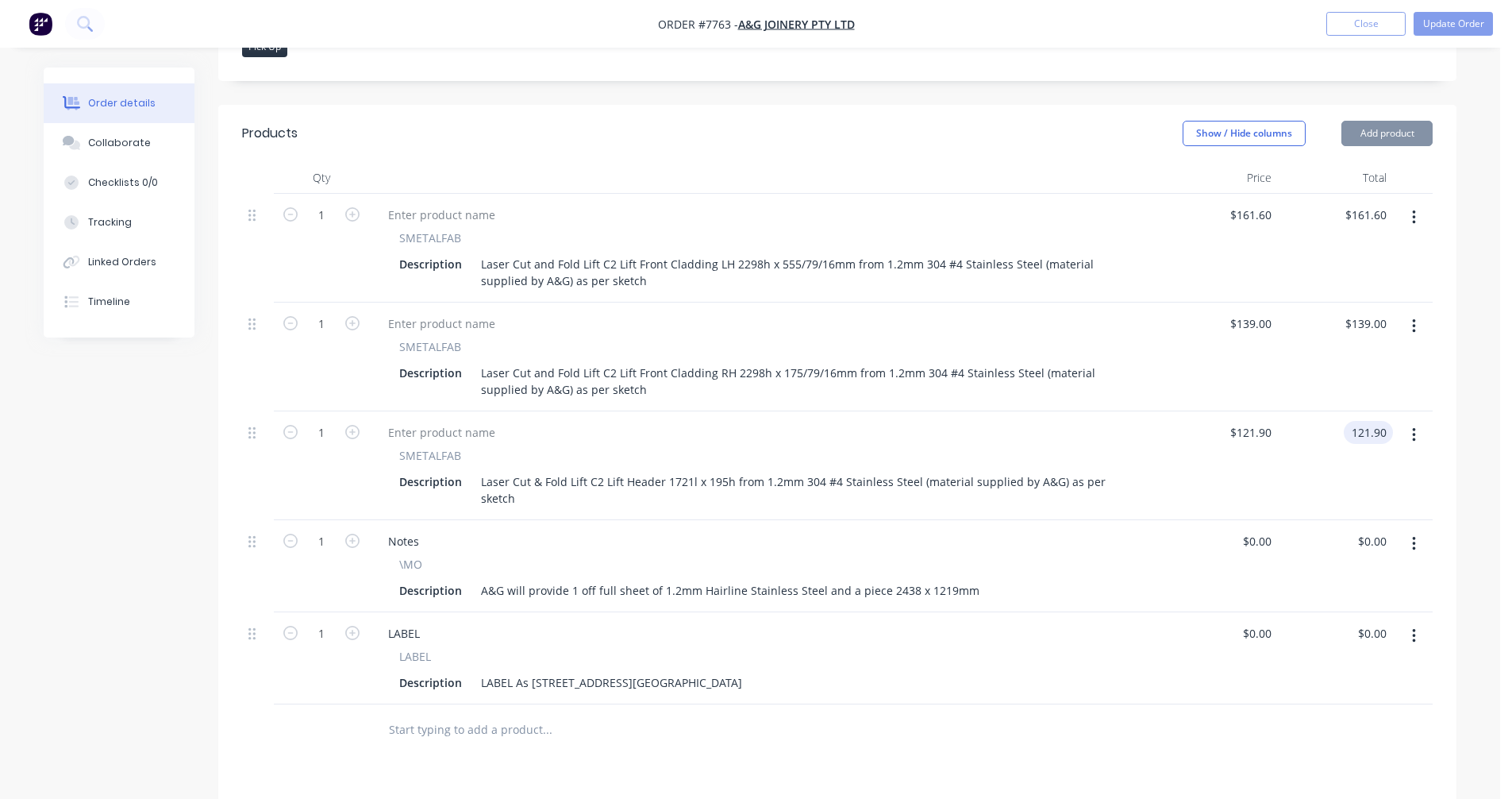
type input "$121.90"
click at [1443, 24] on button "Update Order" at bounding box center [1453, 24] width 79 height 24
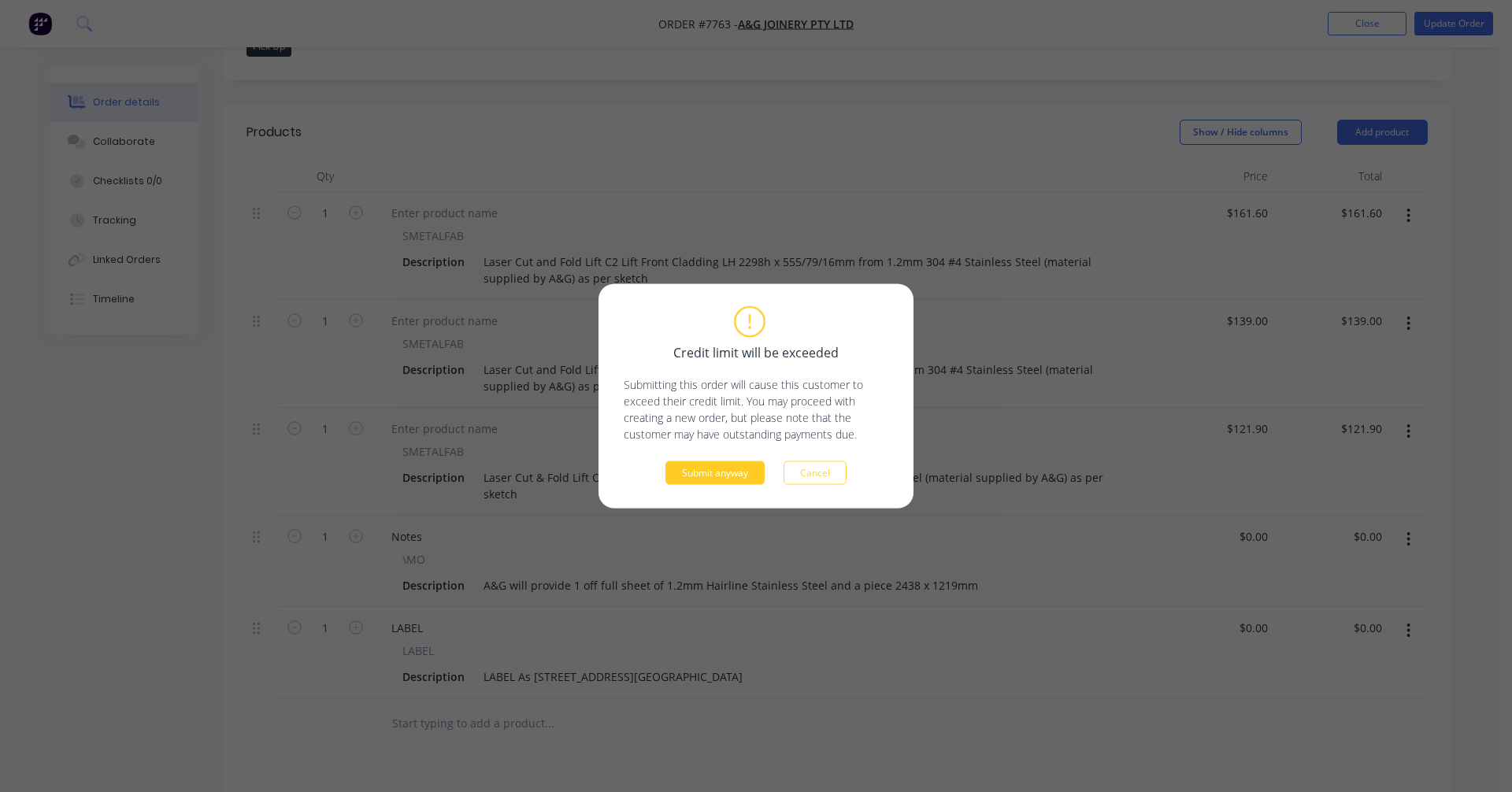
click at [731, 474] on button "Submit anyway" at bounding box center [715, 473] width 99 height 24
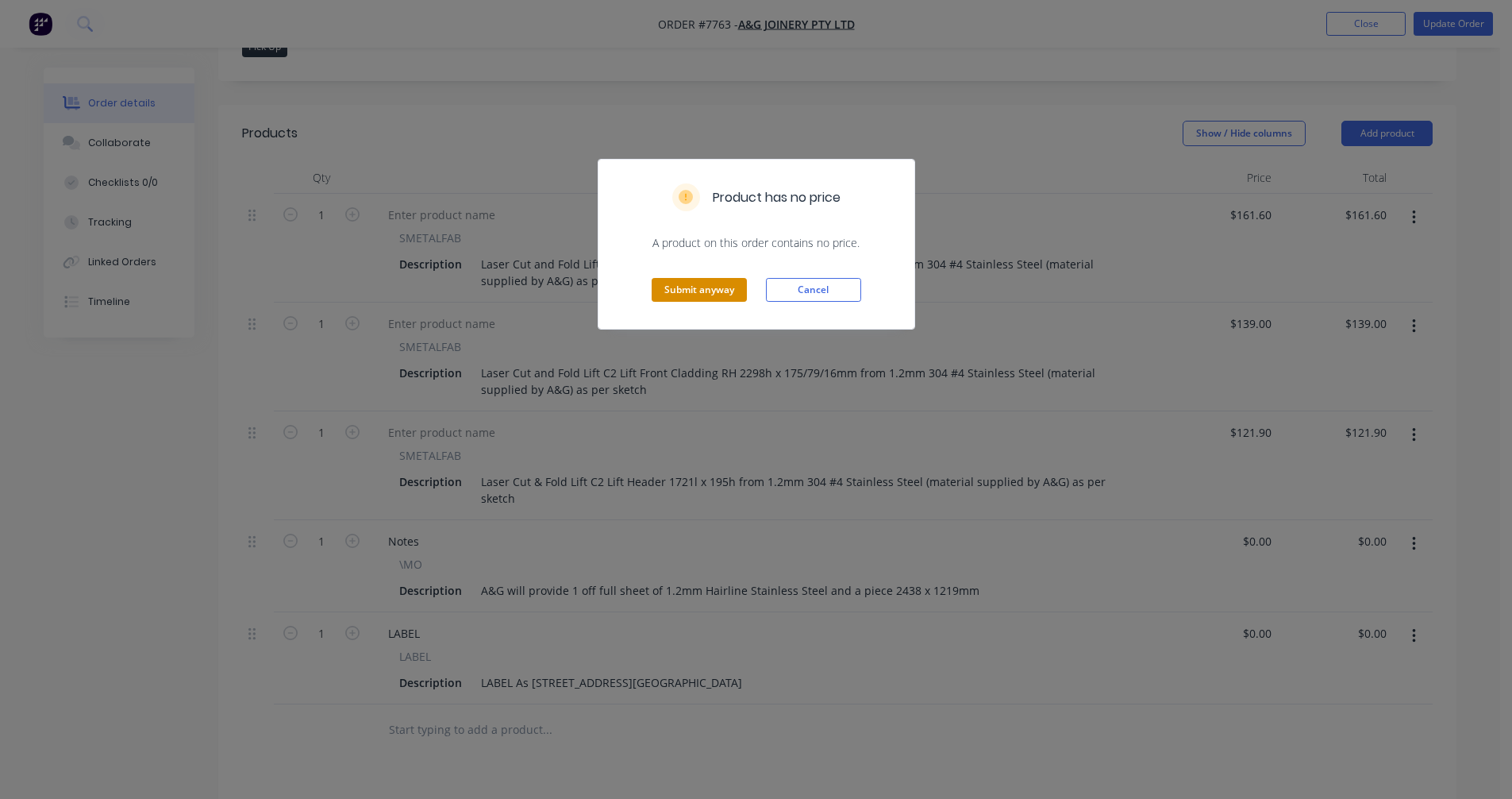
click at [708, 289] on button "Submit anyway" at bounding box center [699, 290] width 95 height 24
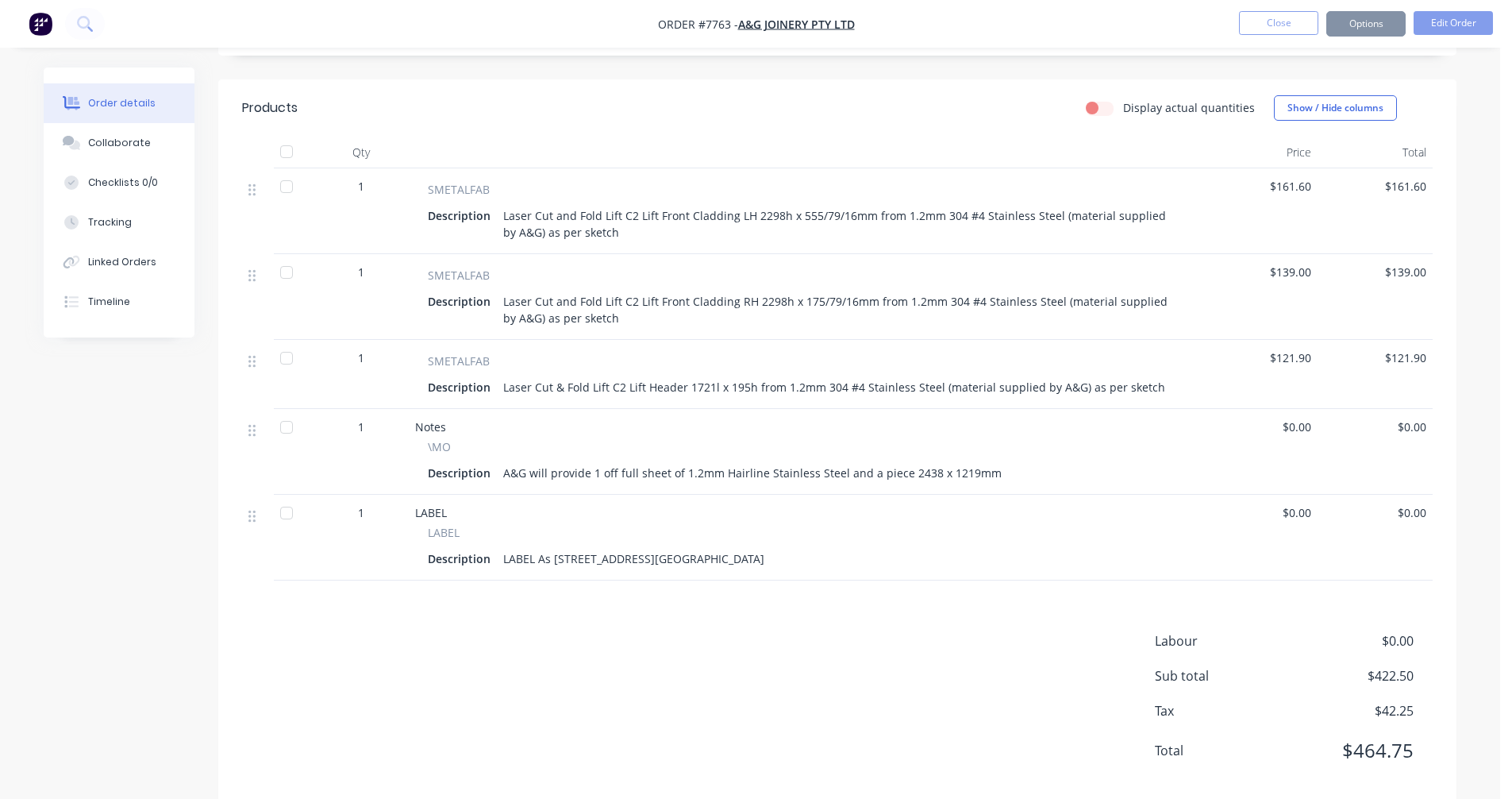
scroll to position [457, 0]
